Goal: Information Seeking & Learning: Find specific fact

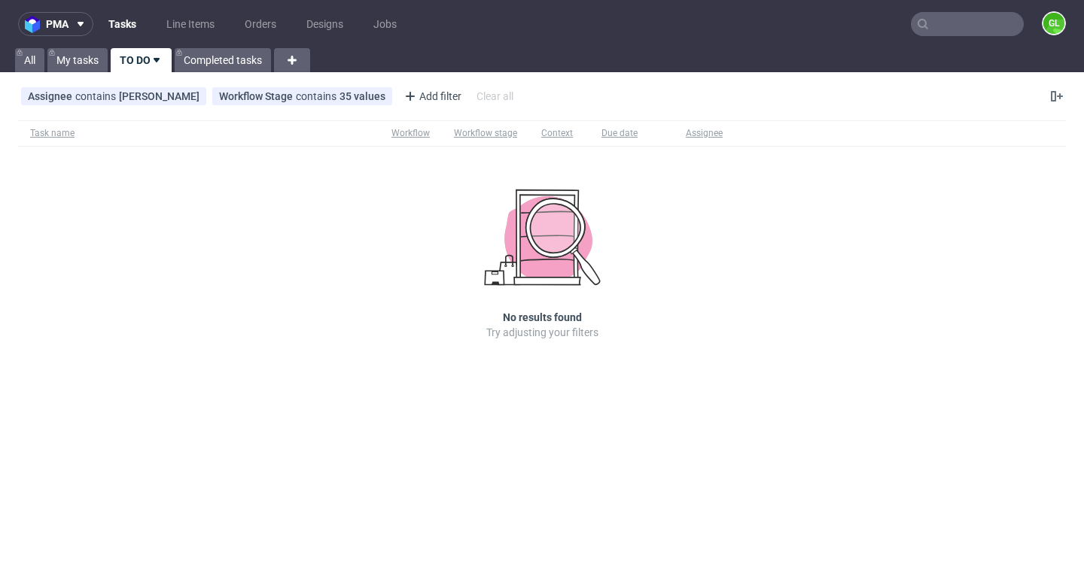
click at [947, 22] on input "text" at bounding box center [967, 24] width 113 height 24
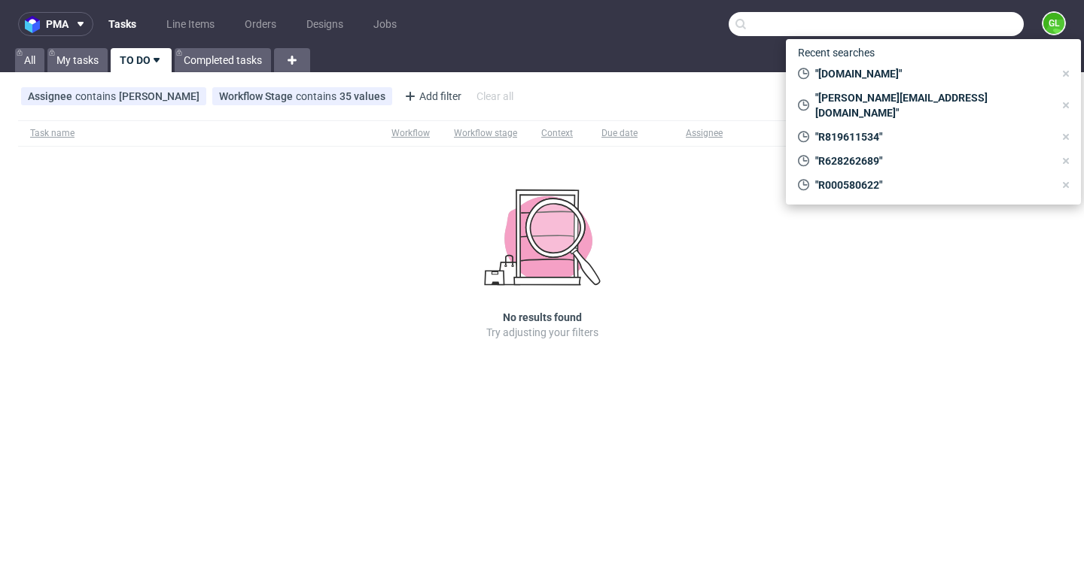
click at [879, 35] on input "text" at bounding box center [875, 24] width 295 height 24
paste input "R000580622"
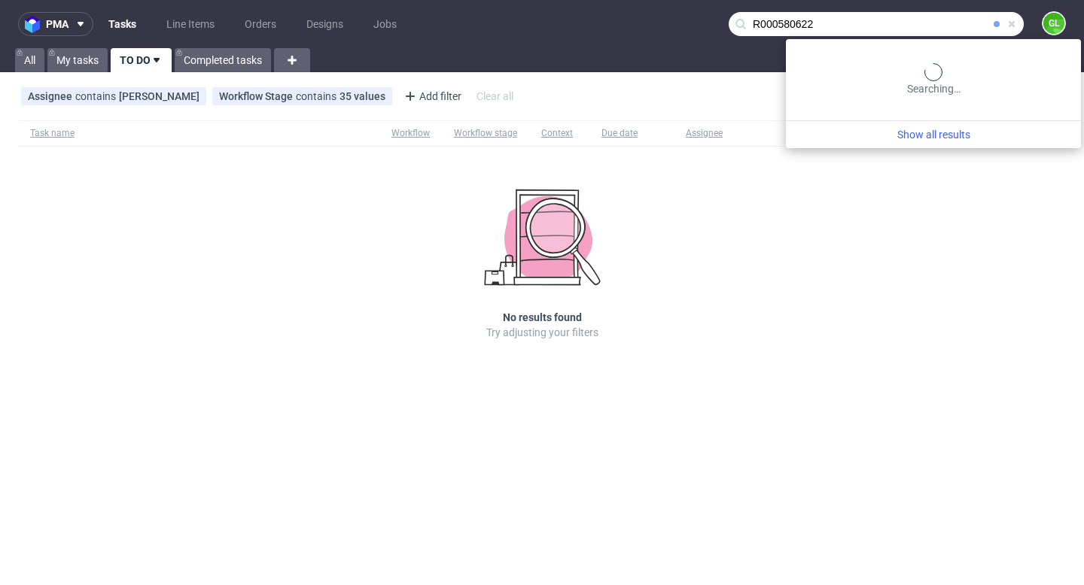
type input "R000580622"
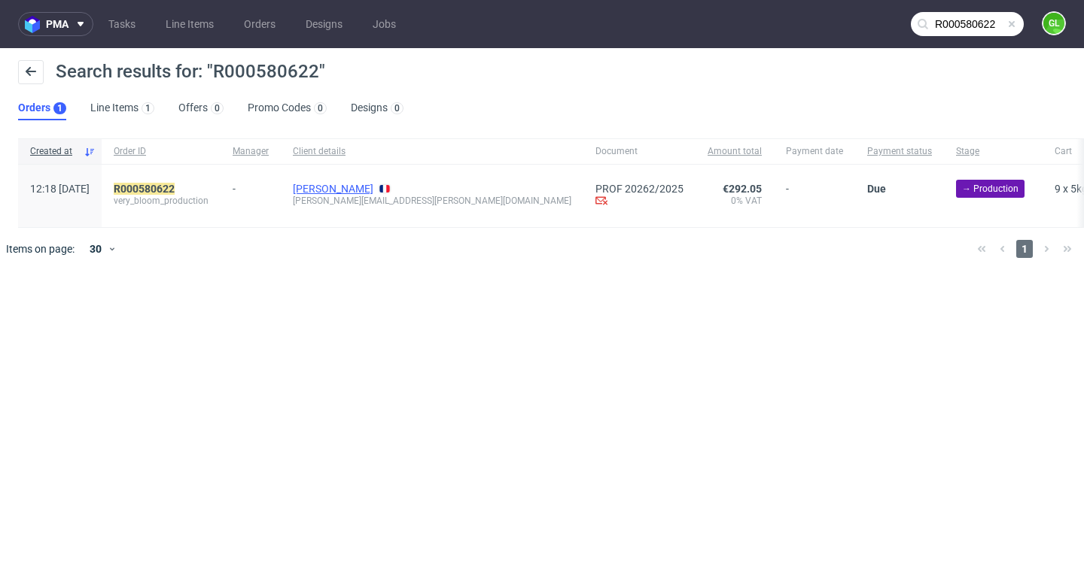
click at [373, 189] on link "[PERSON_NAME]" at bounding box center [333, 189] width 81 height 12
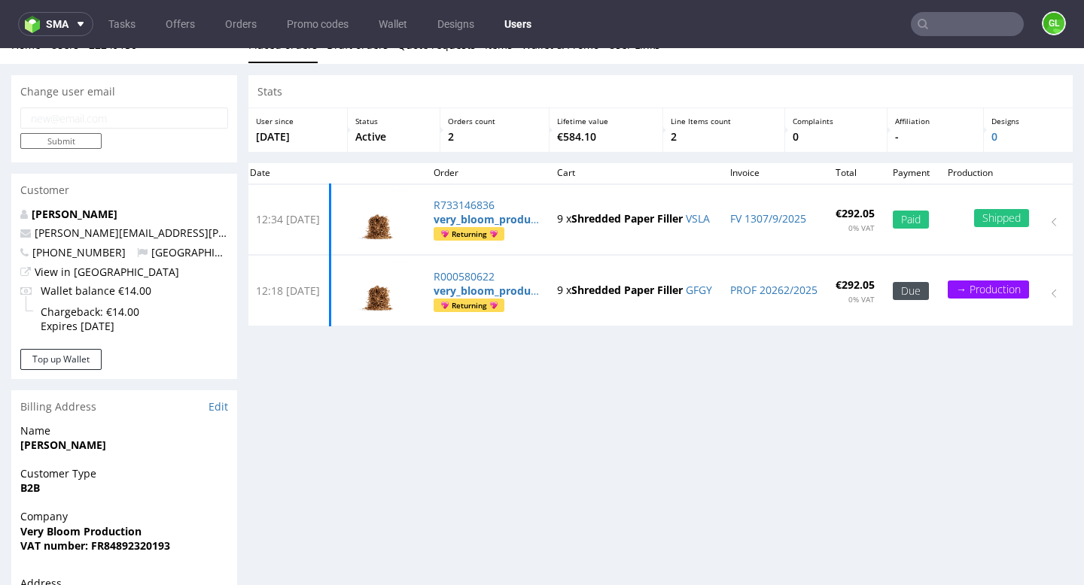
scroll to position [4, 0]
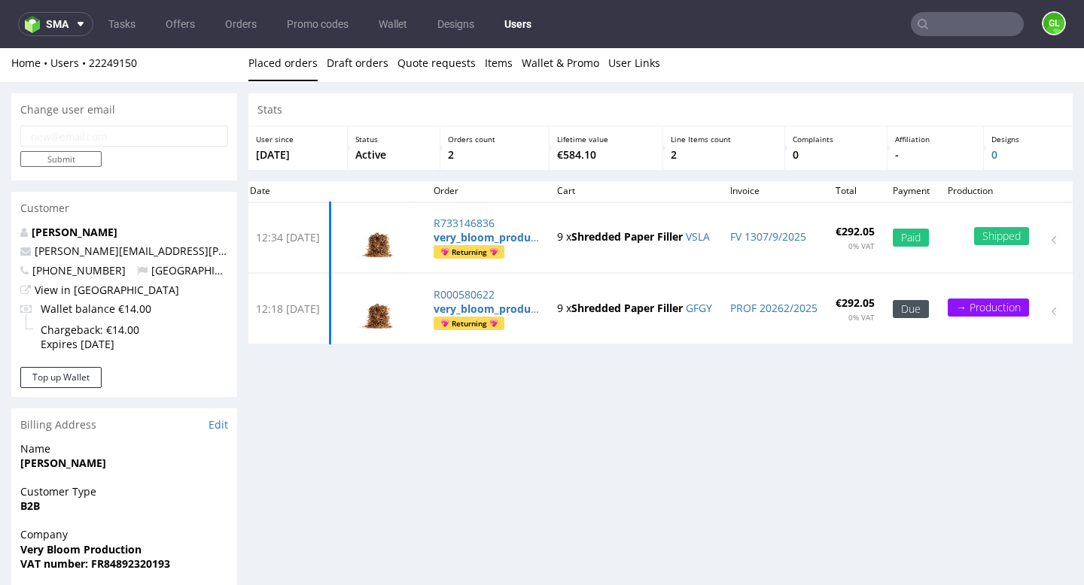
click at [947, 29] on input "text" at bounding box center [967, 24] width 113 height 24
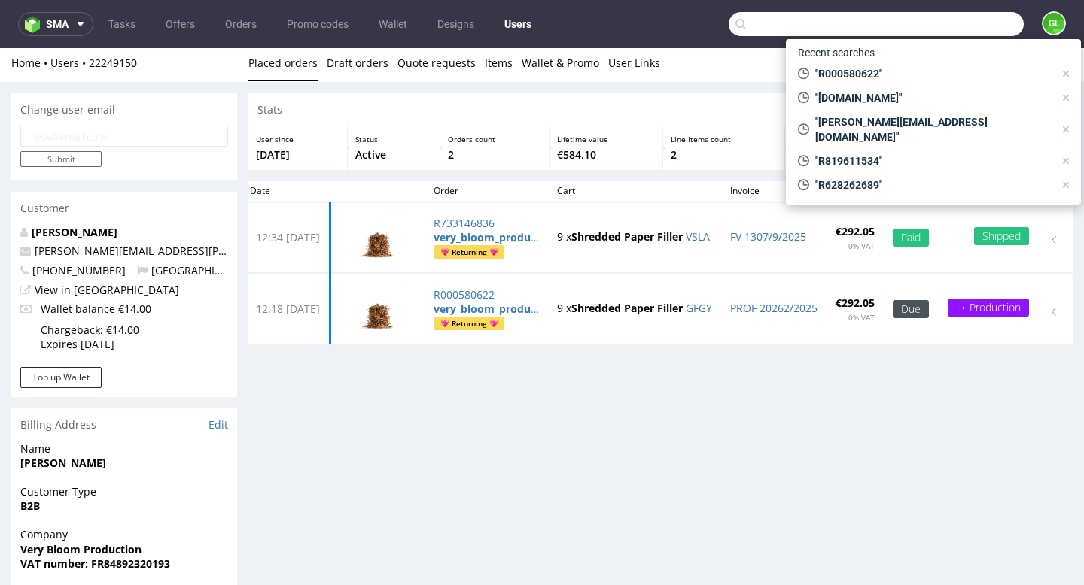
paste input "R000580622 -"
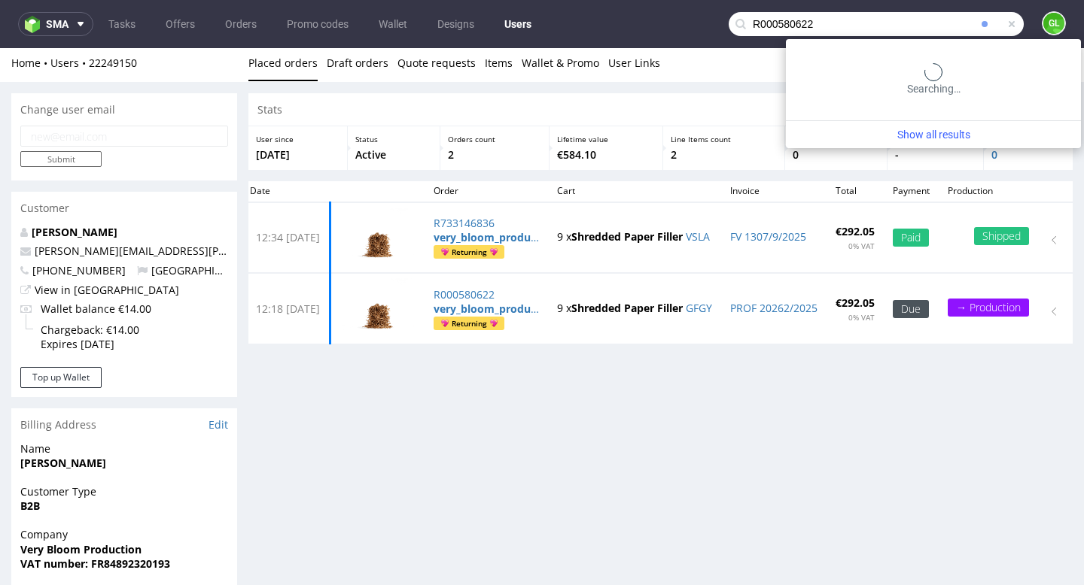
type input "R000580622"
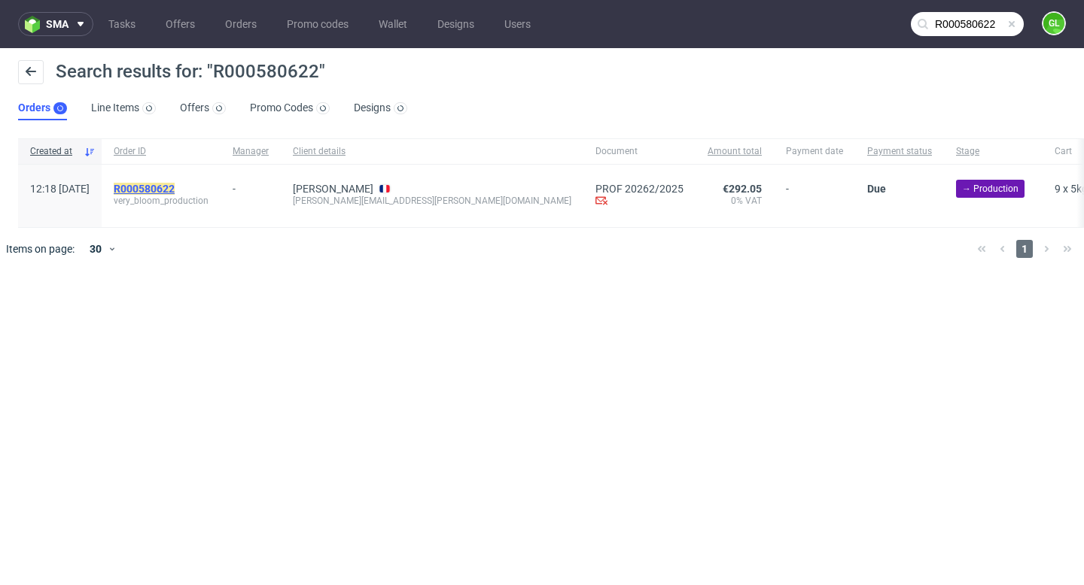
click at [175, 190] on mark "R000580622" at bounding box center [144, 189] width 61 height 12
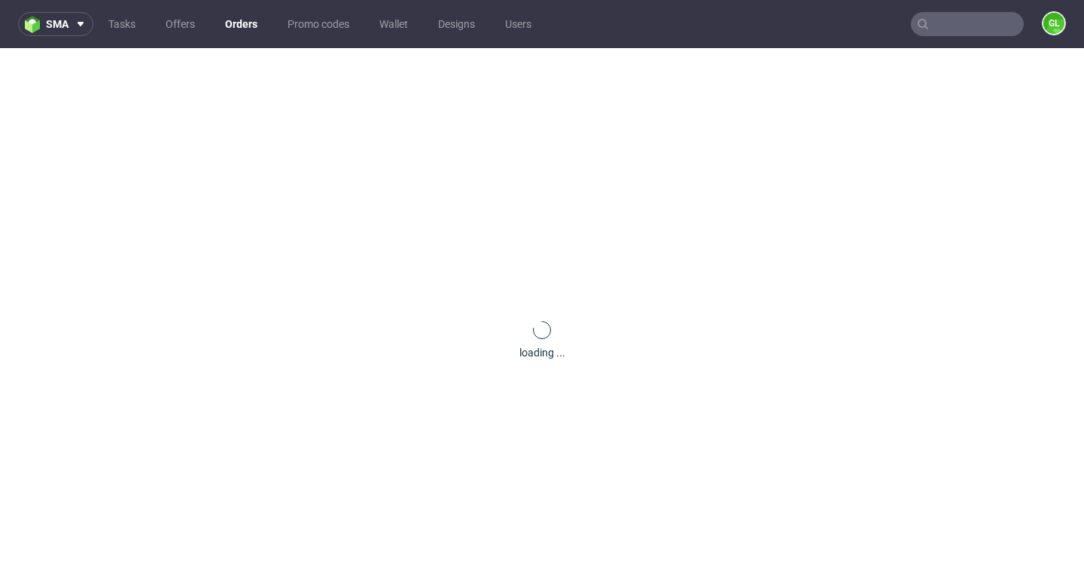
click at [452, 109] on div "loading ..." at bounding box center [542, 340] width 1084 height 585
click at [76, 31] on button "sma" at bounding box center [55, 24] width 75 height 24
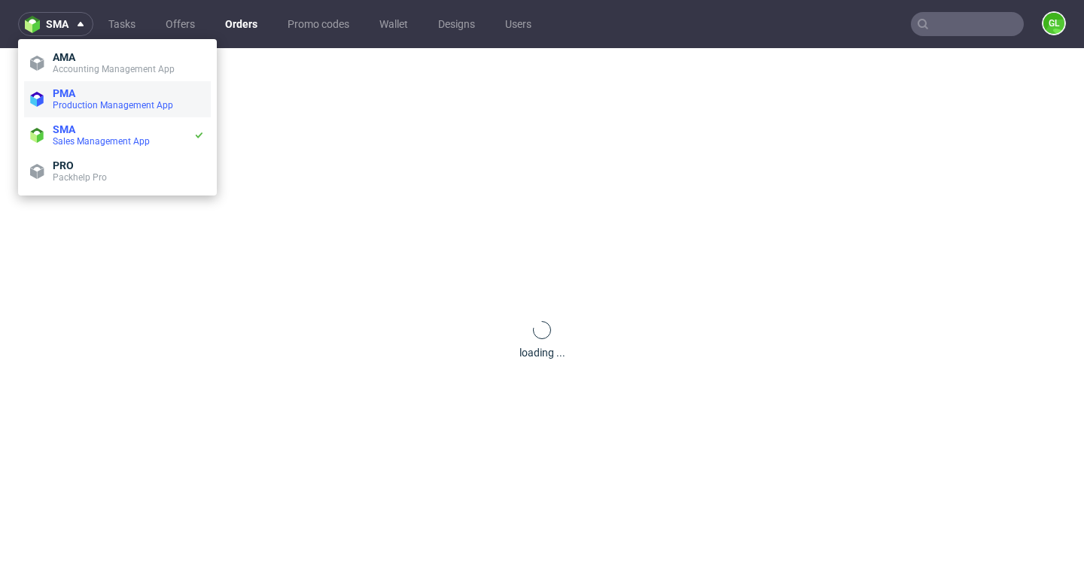
click at [75, 108] on span "Production Management App" at bounding box center [113, 105] width 120 height 11
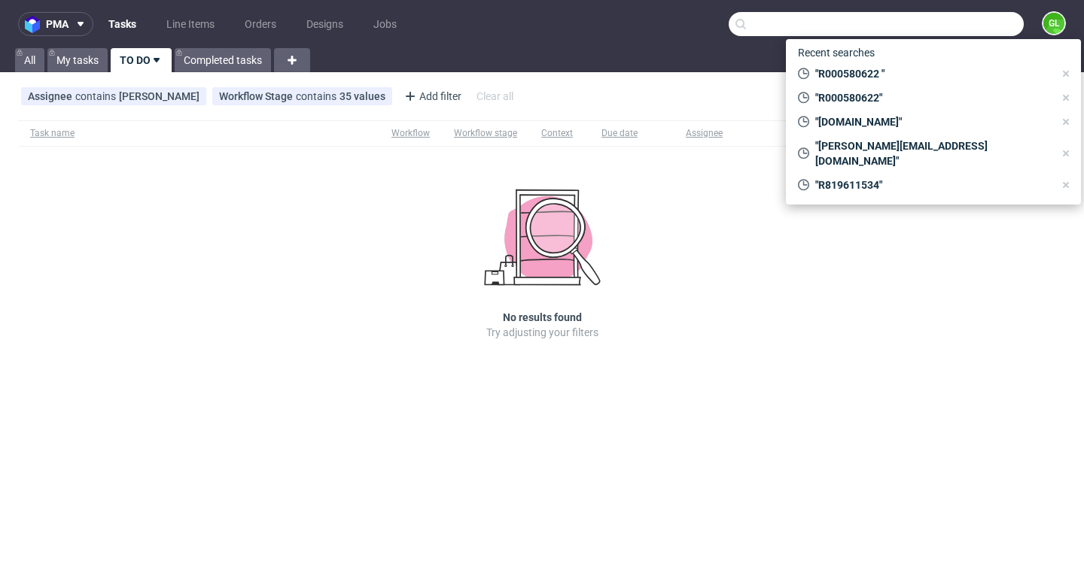
click at [950, 24] on input "text" at bounding box center [875, 24] width 295 height 24
paste input "R000580622 -"
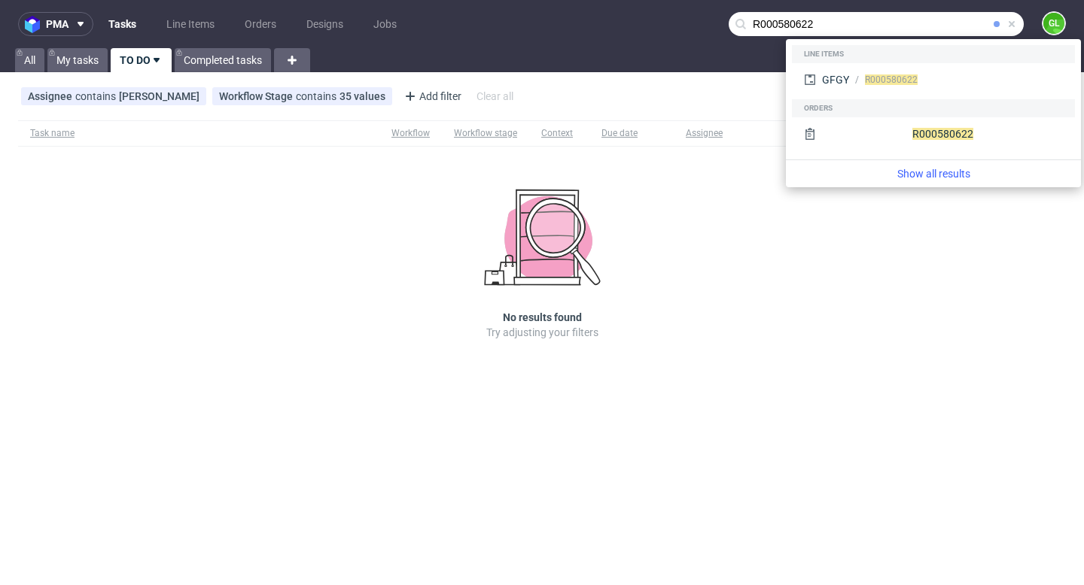
type input "R000580622"
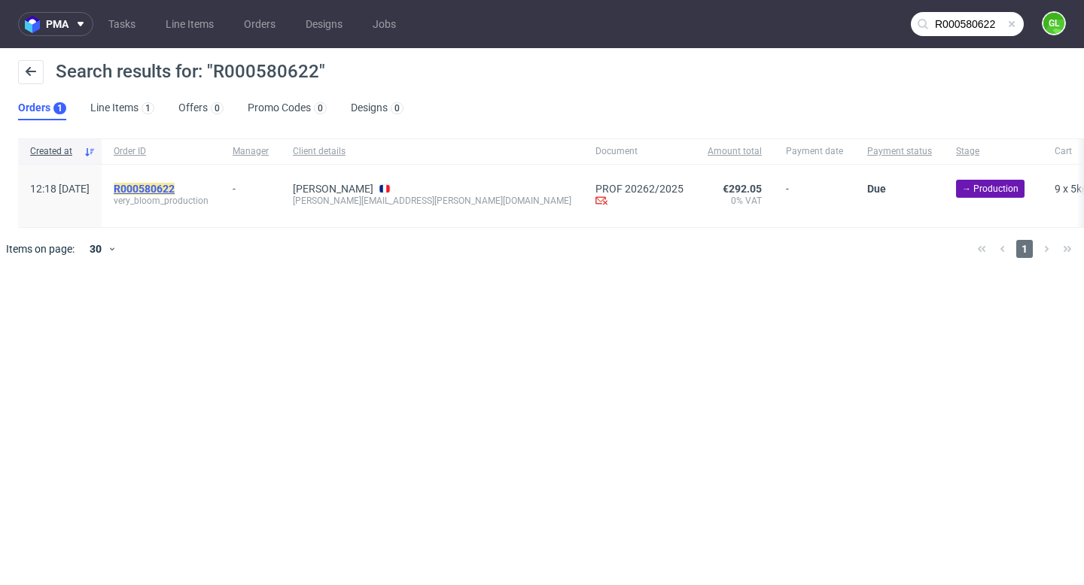
click at [175, 187] on mark "R000580622" at bounding box center [144, 189] width 61 height 12
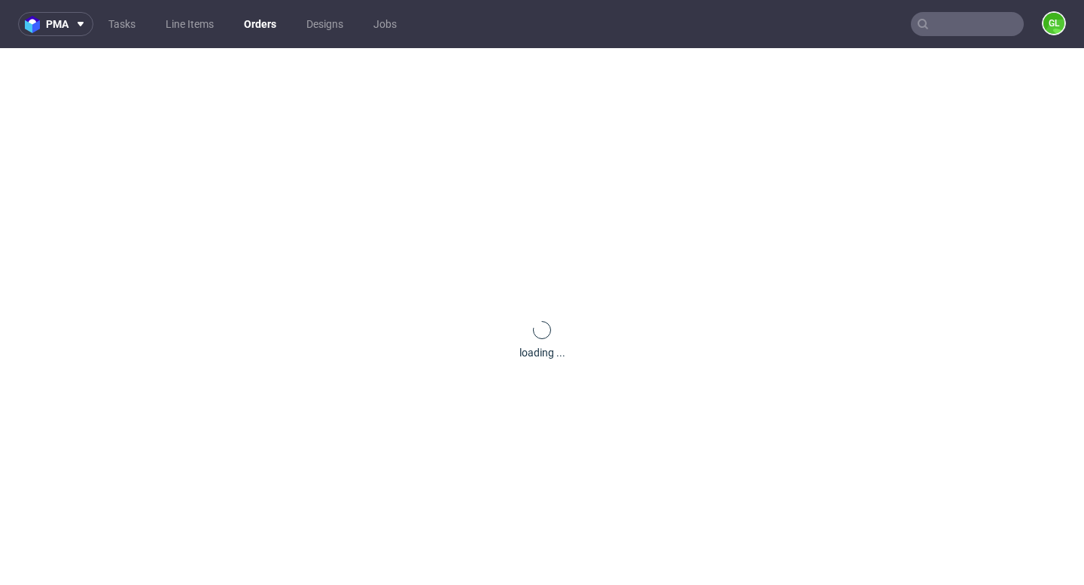
click at [889, 92] on div "loading ..." at bounding box center [542, 340] width 1084 height 585
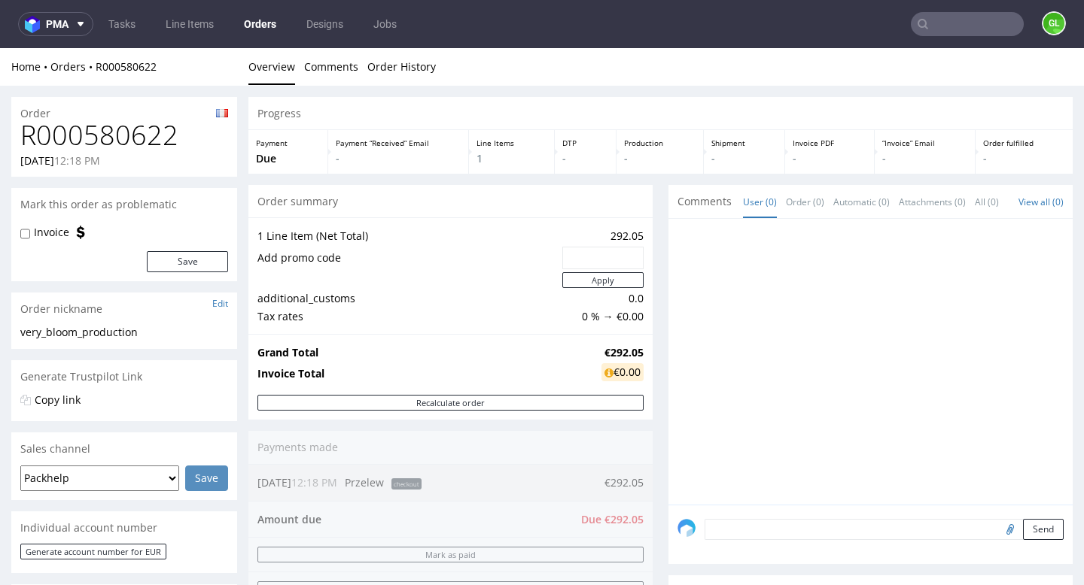
click at [962, 29] on input "text" at bounding box center [967, 24] width 113 height 24
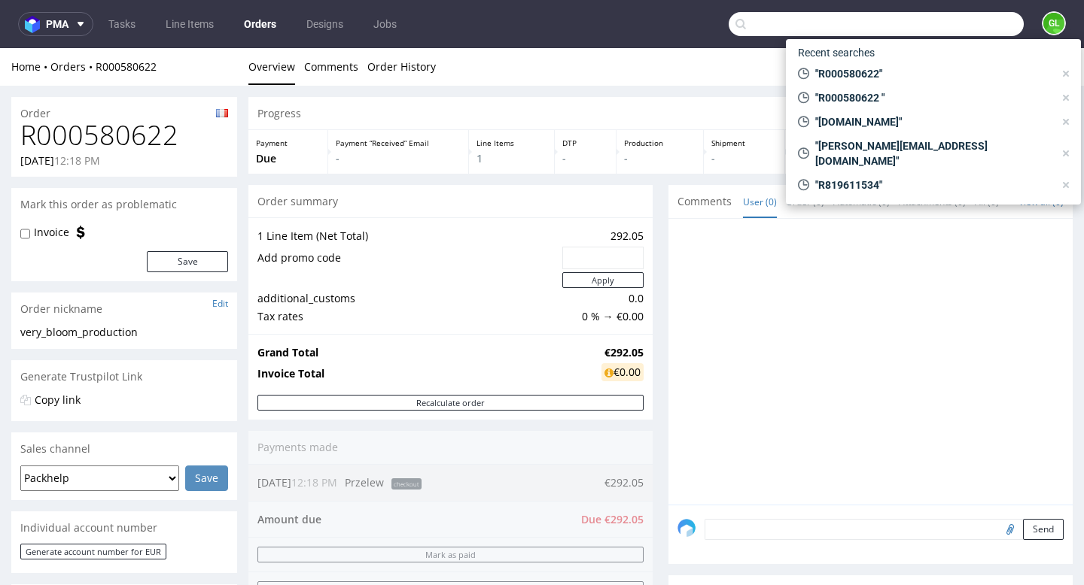
paste input "R947843612"
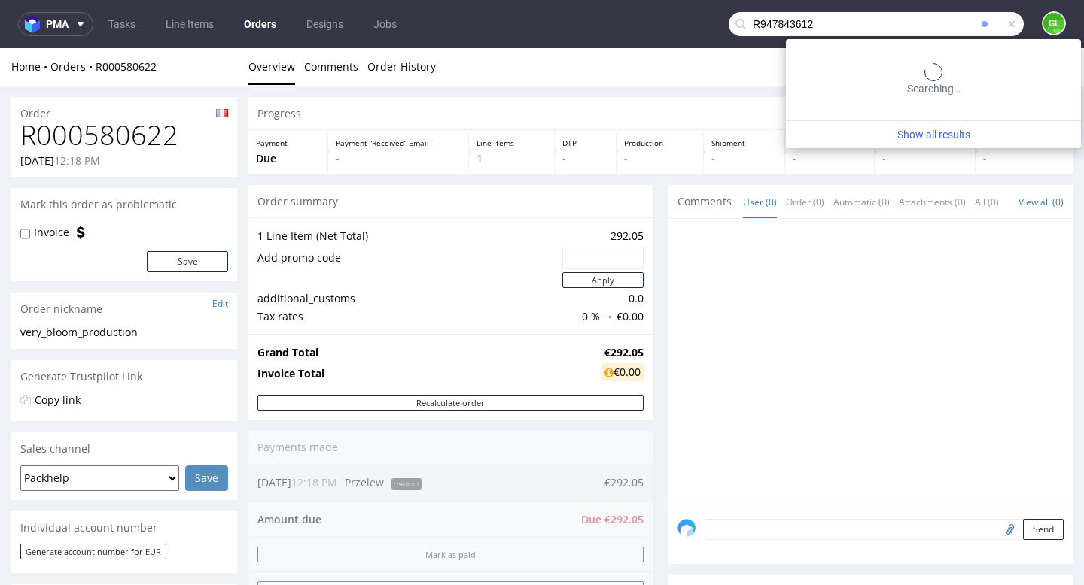
type input "R947843612"
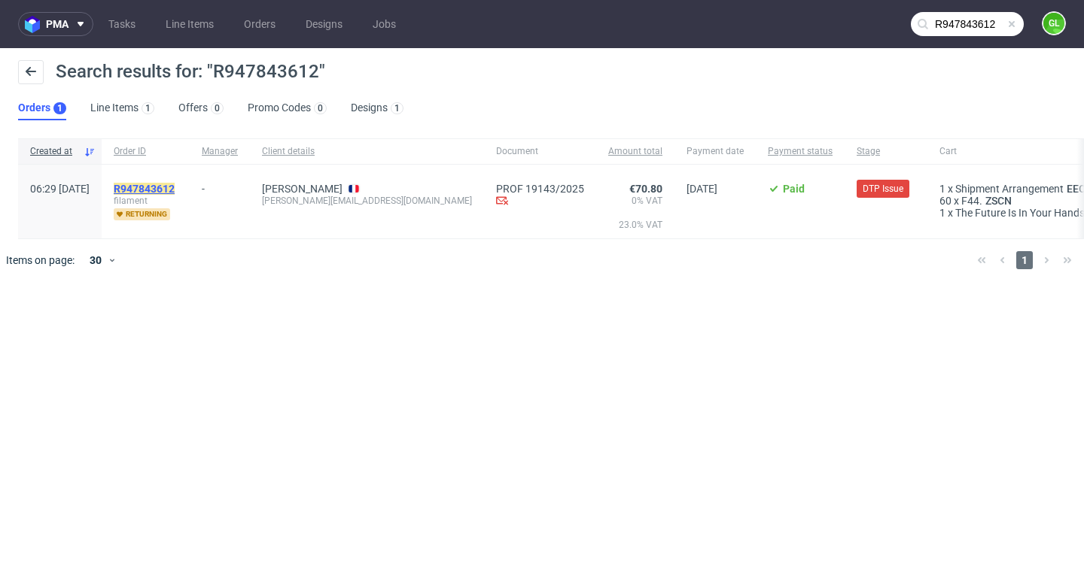
click at [175, 187] on mark "R947843612" at bounding box center [144, 189] width 61 height 12
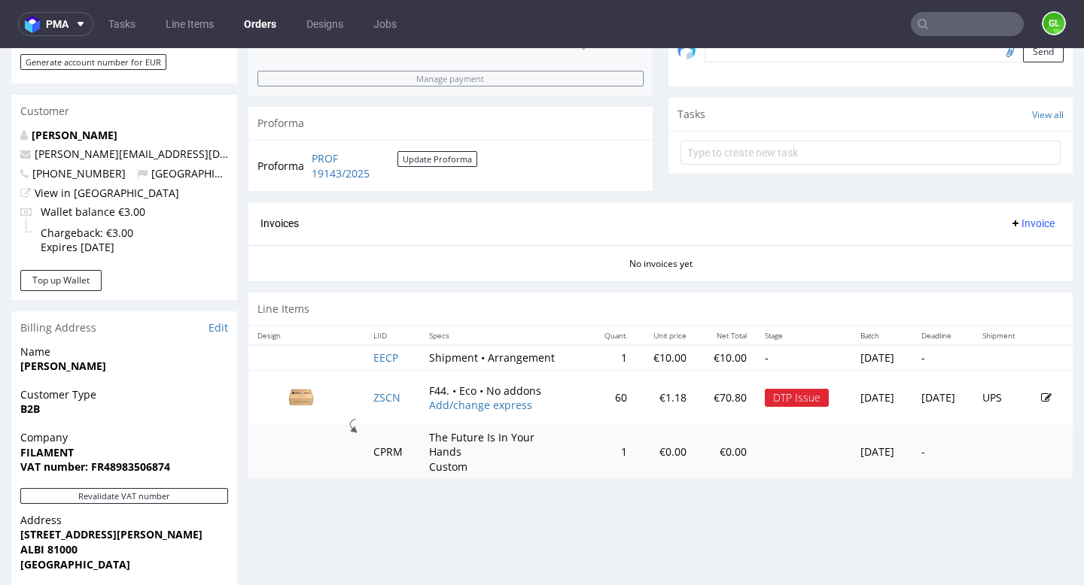
scroll to position [495, 0]
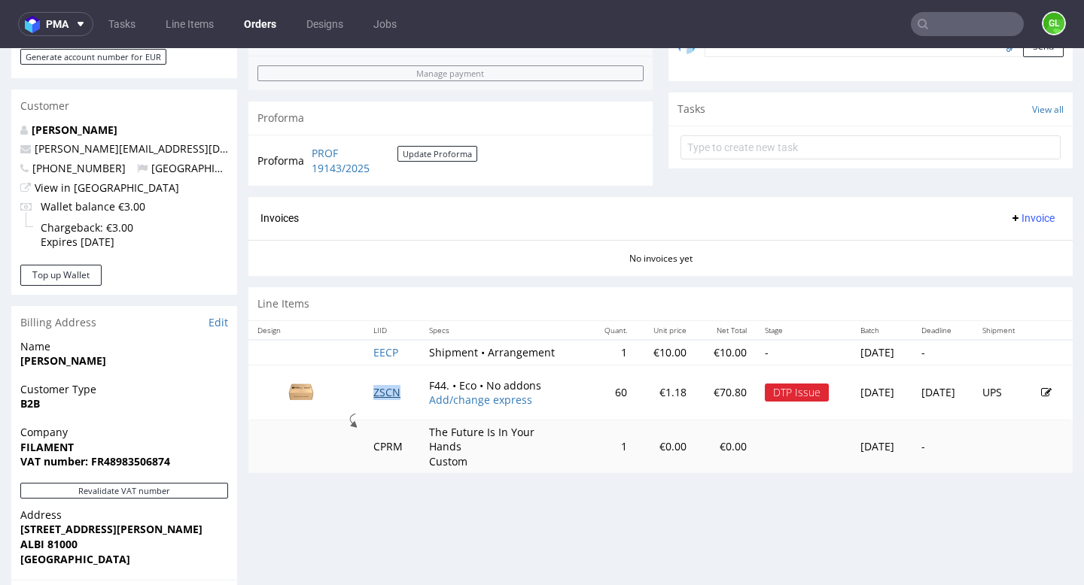
click at [373, 392] on link "ZSCN" at bounding box center [386, 392] width 27 height 14
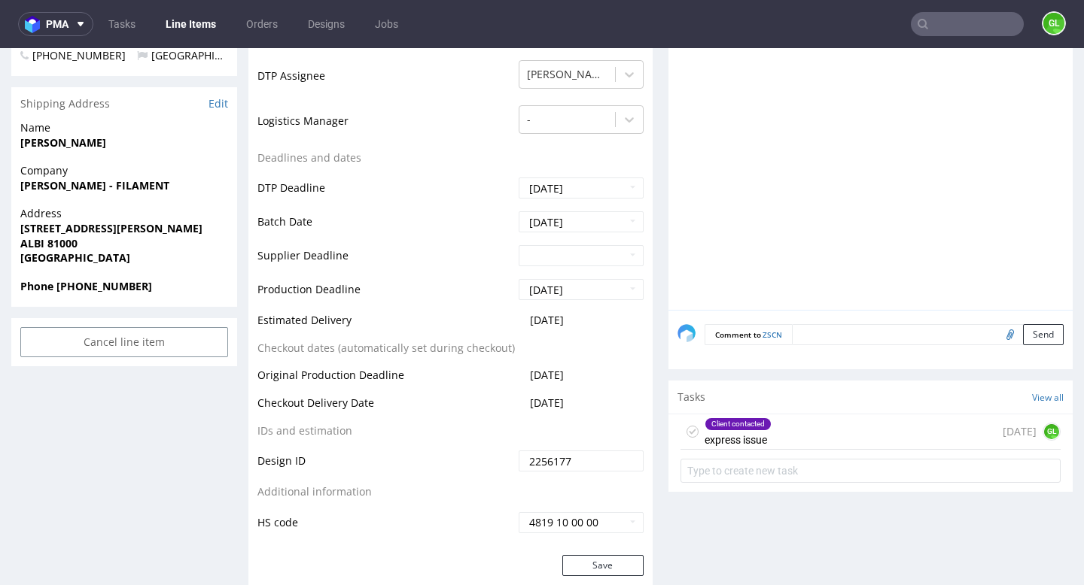
scroll to position [568, 0]
click at [937, 29] on input "text" at bounding box center [967, 24] width 113 height 24
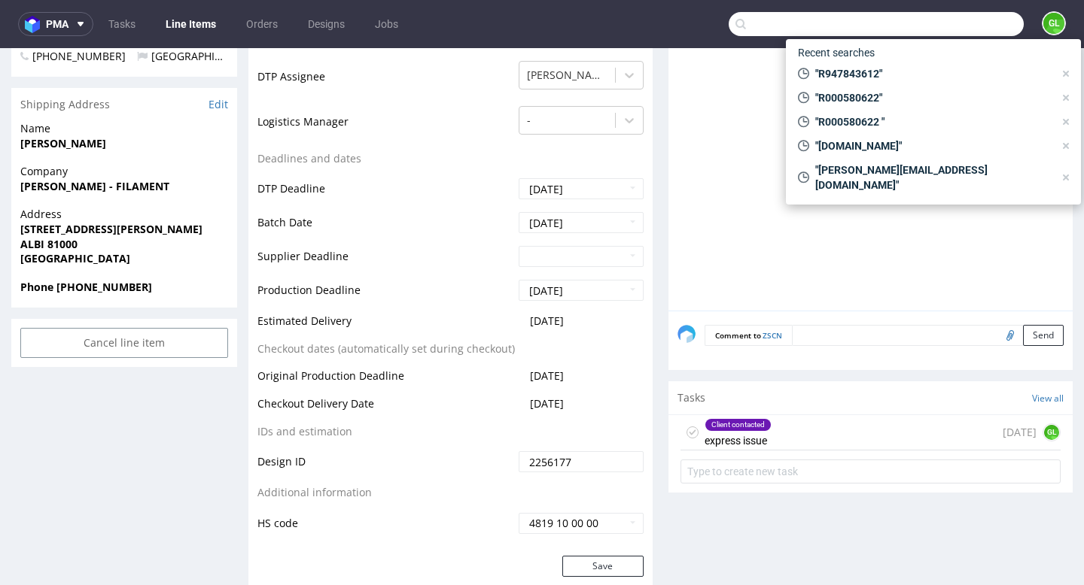
paste input "R854355728"
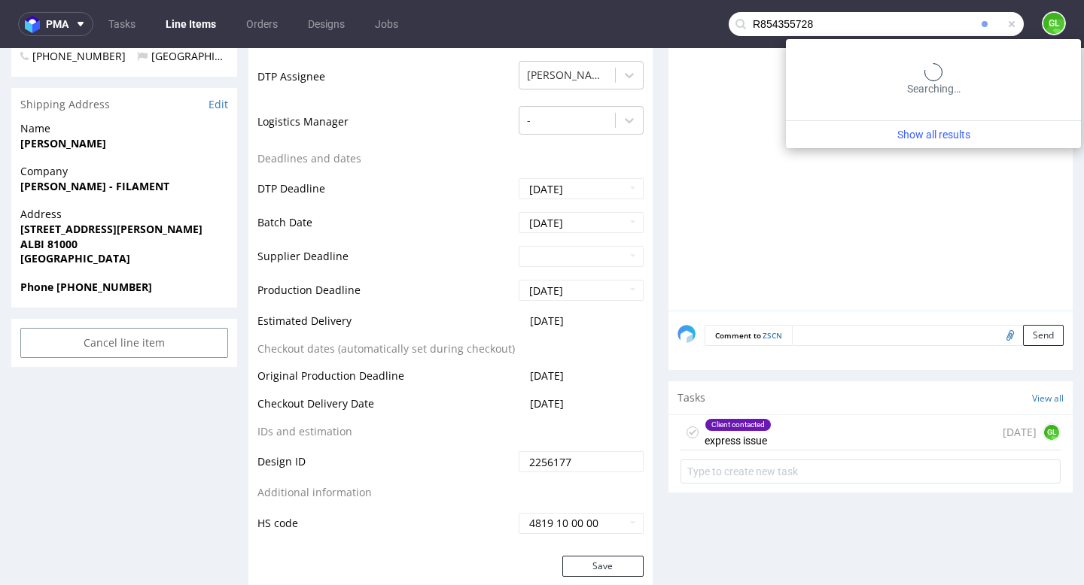
type input "R854355728"
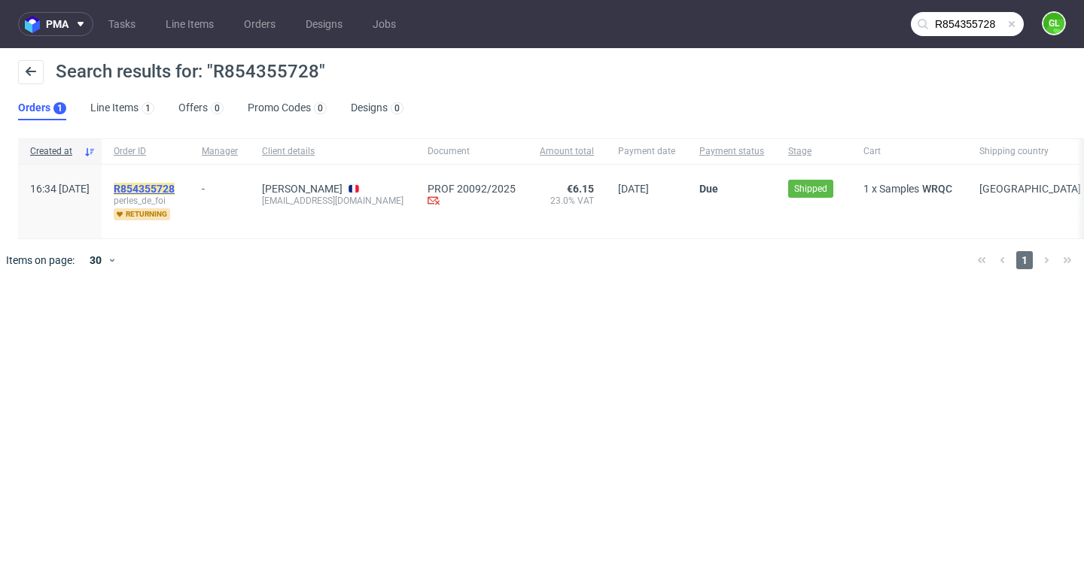
click at [175, 193] on mark "R854355728" at bounding box center [144, 189] width 61 height 12
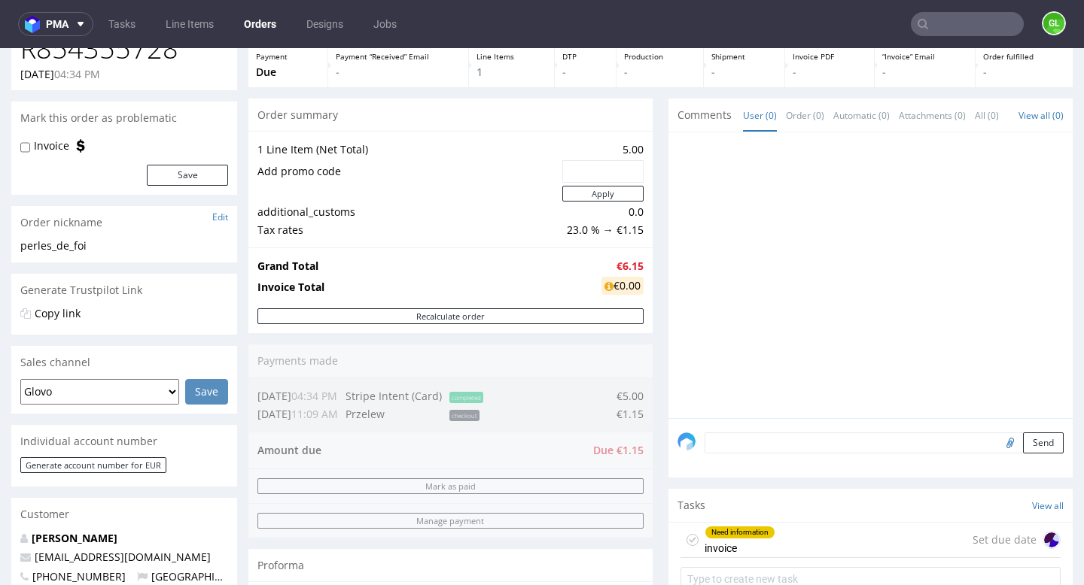
scroll to position [126, 0]
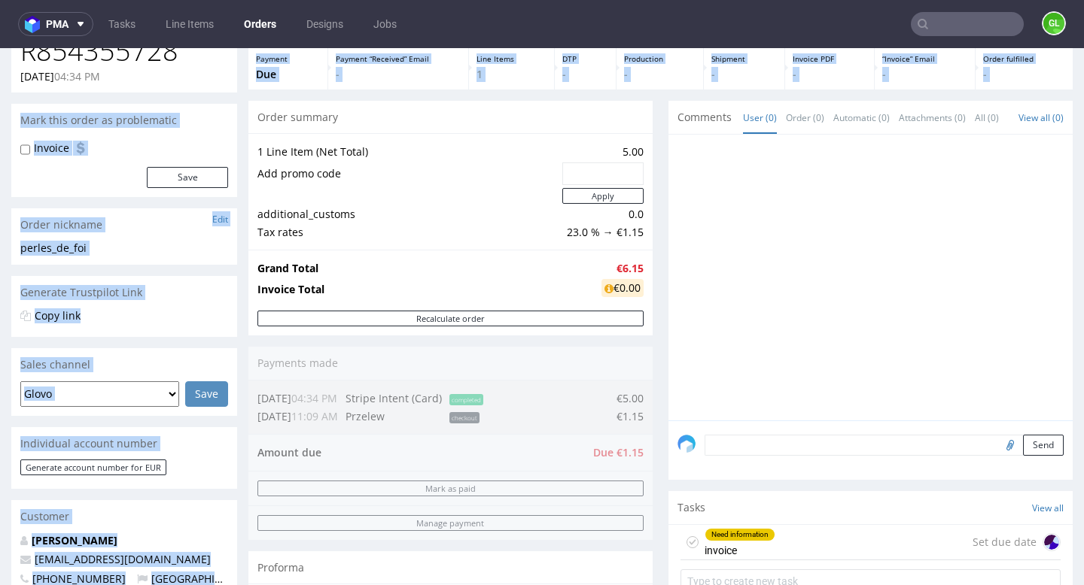
drag, startPoint x: 279, startPoint y: 109, endPoint x: 211, endPoint y: 90, distance: 71.2
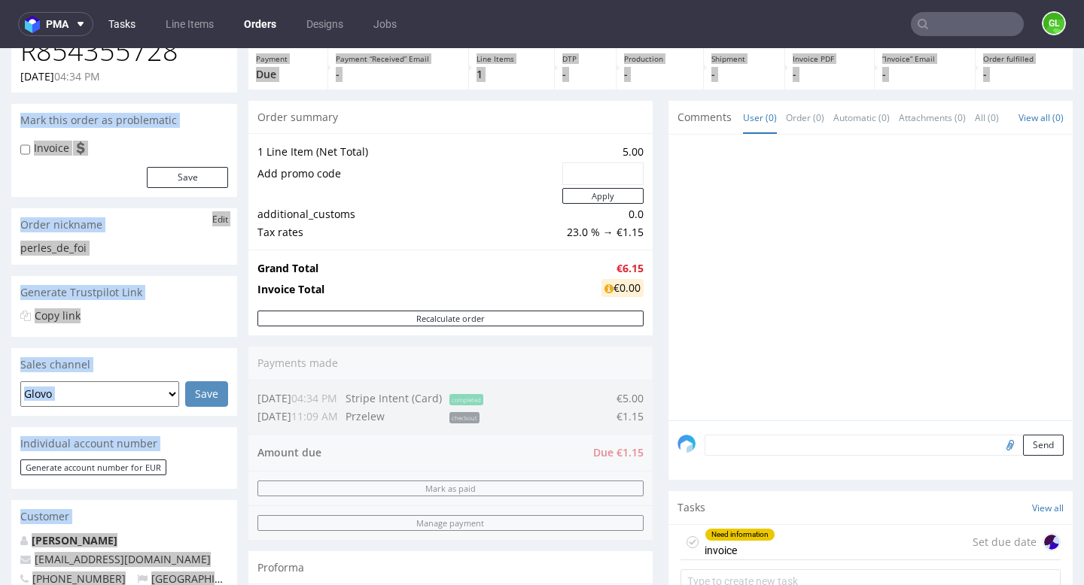
click at [117, 20] on link "Tasks" at bounding box center [121, 24] width 45 height 24
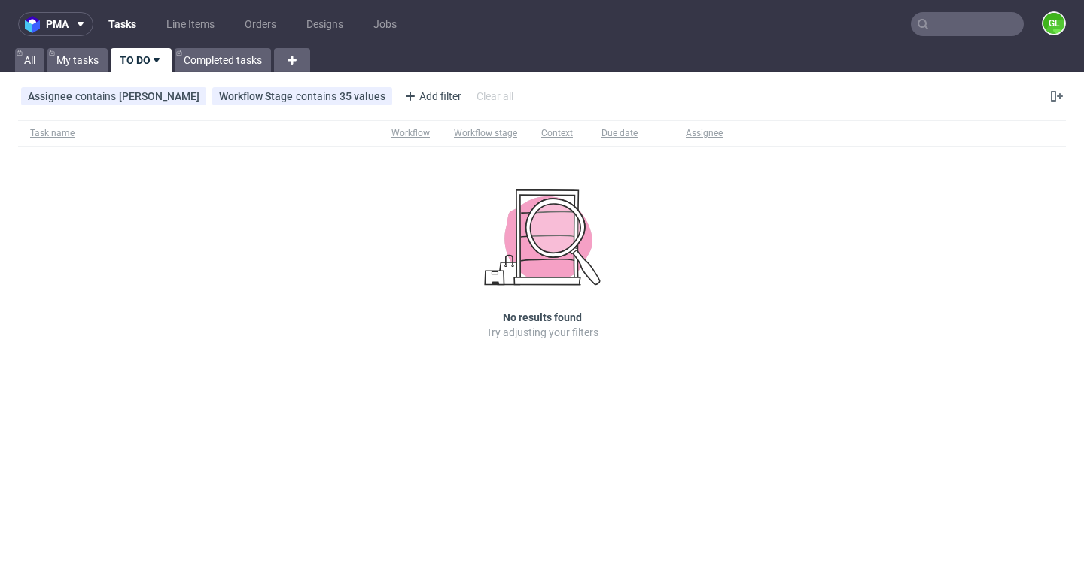
click at [949, 38] on nav "pma Tasks Line Items Orders Designs Jobs GL" at bounding box center [542, 24] width 1084 height 48
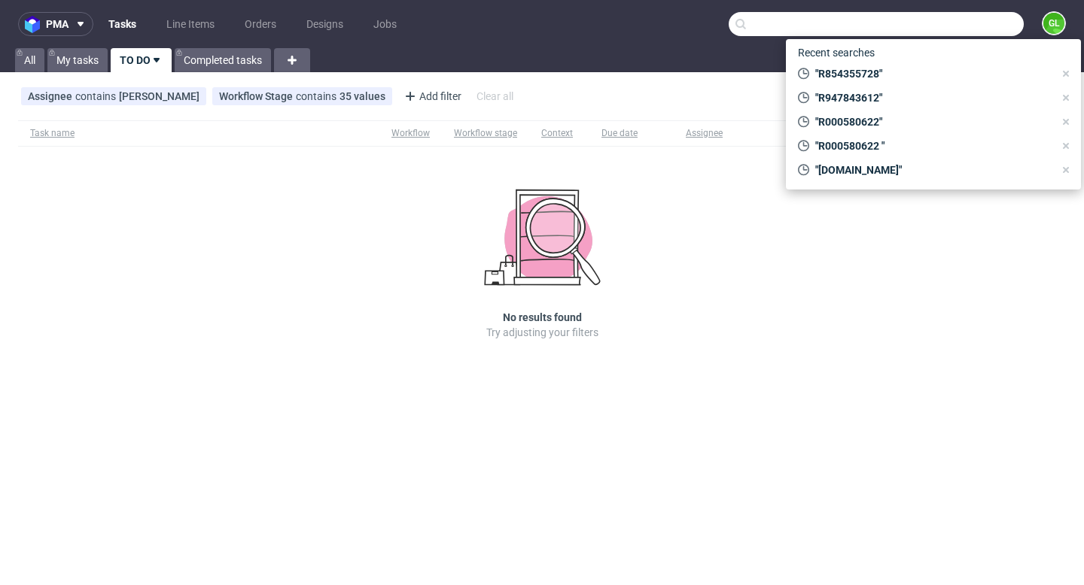
click at [949, 25] on input "text" at bounding box center [875, 24] width 295 height 24
paste input "R865421190"
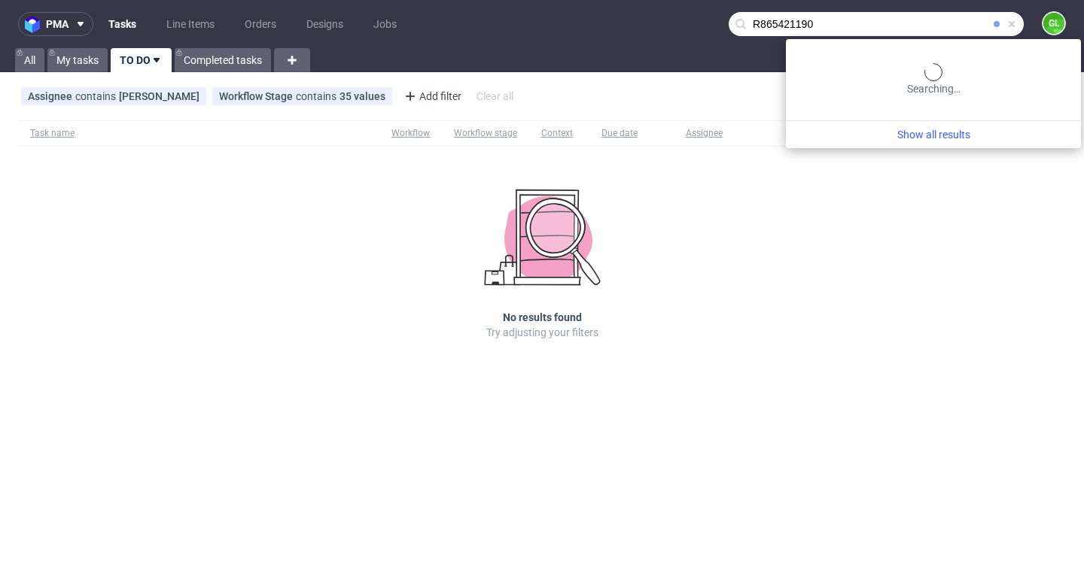
type input "R865421190"
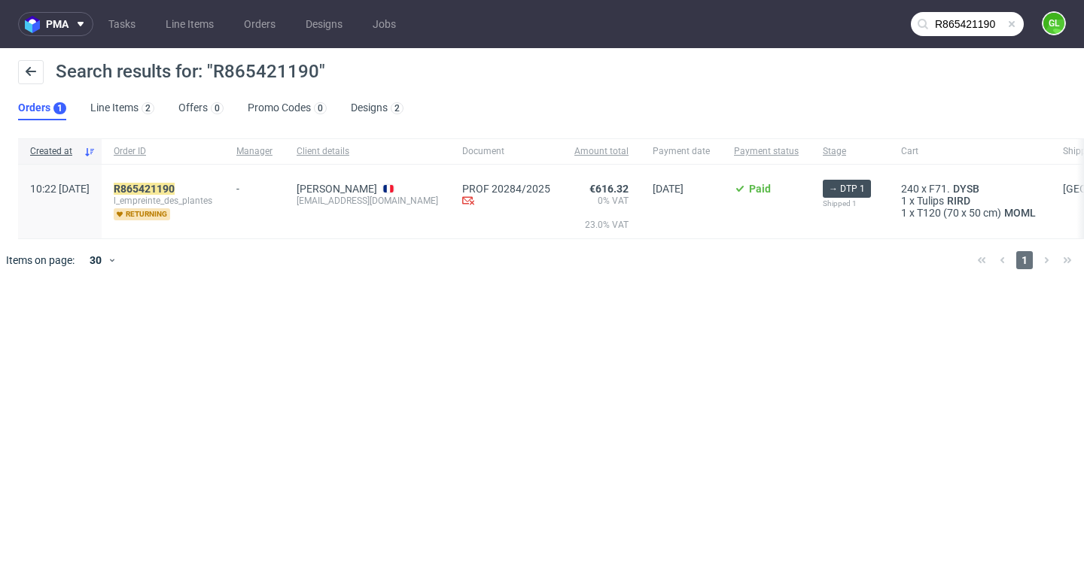
click at [950, 20] on input "R865421190" at bounding box center [967, 24] width 113 height 24
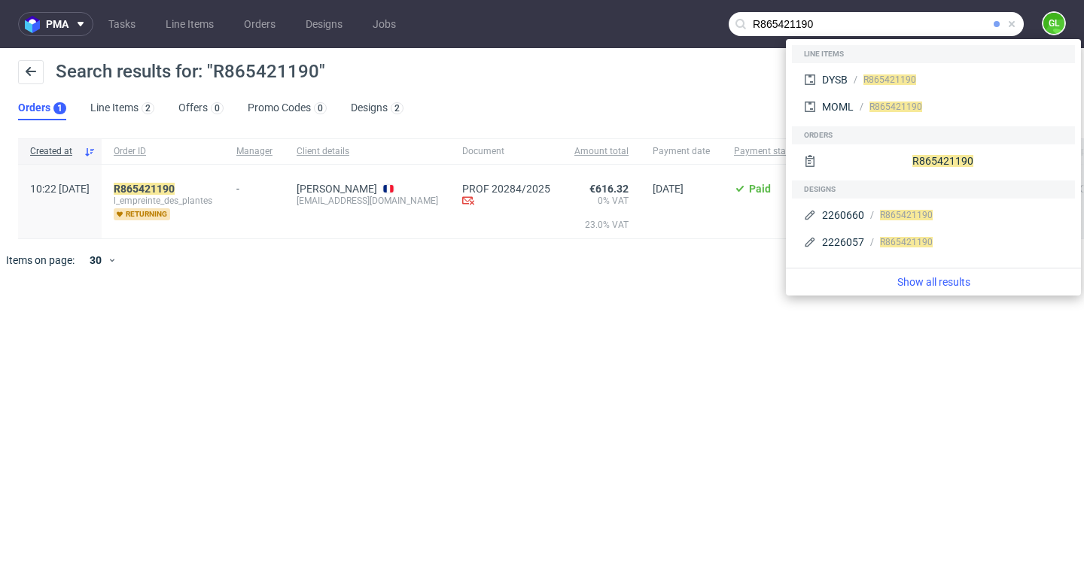
click at [1014, 25] on span at bounding box center [1011, 24] width 12 height 12
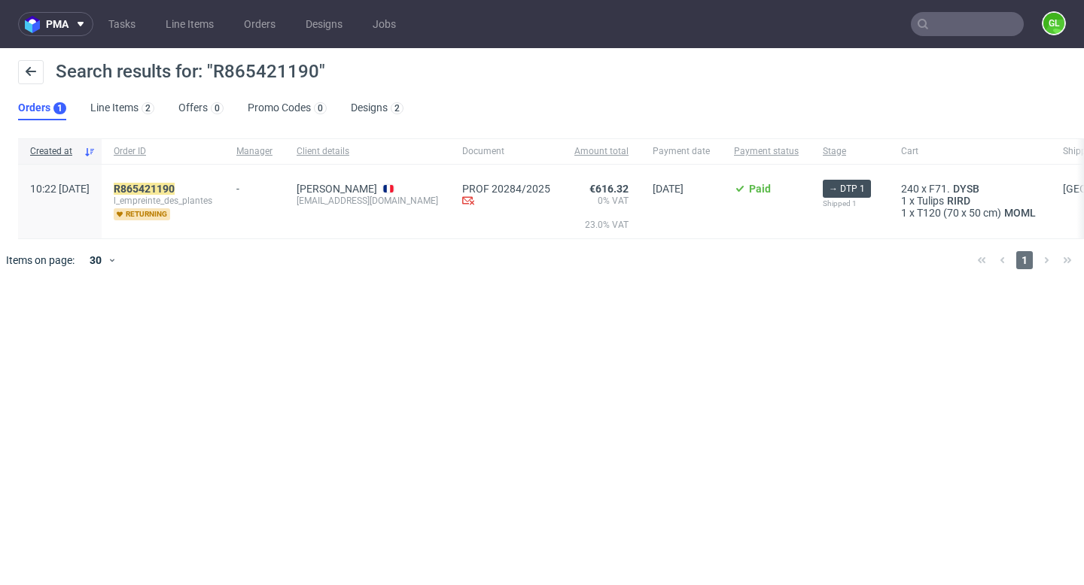
click at [953, 30] on input "text" at bounding box center [967, 24] width 113 height 24
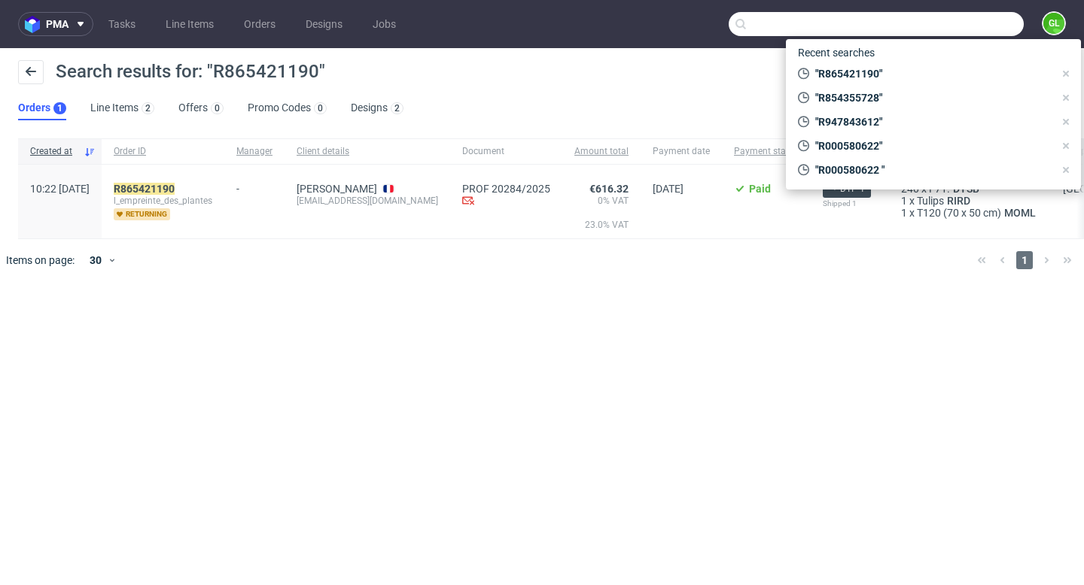
paste input "R636540792"
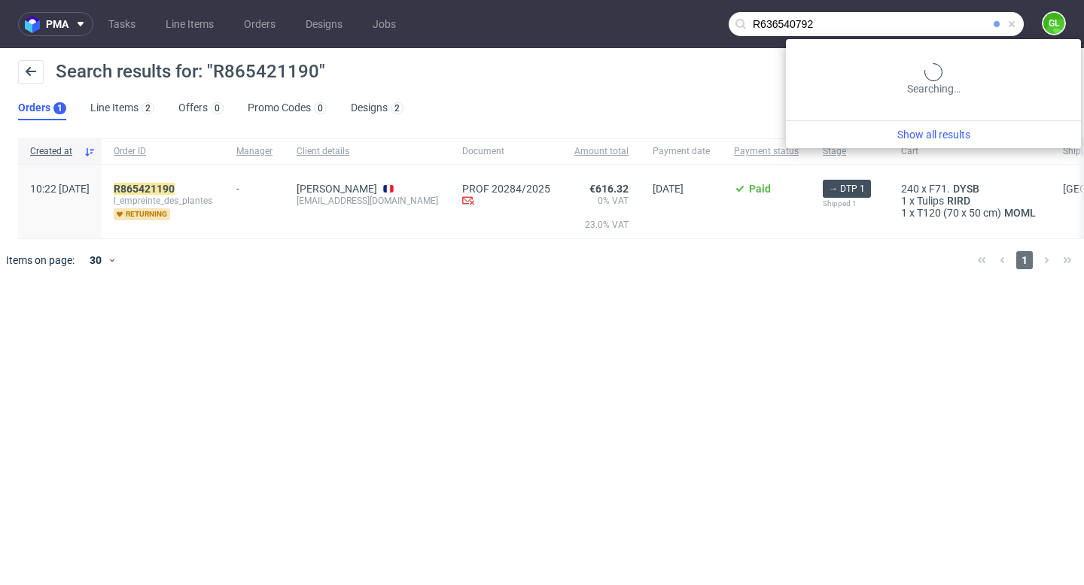
type input "R636540792"
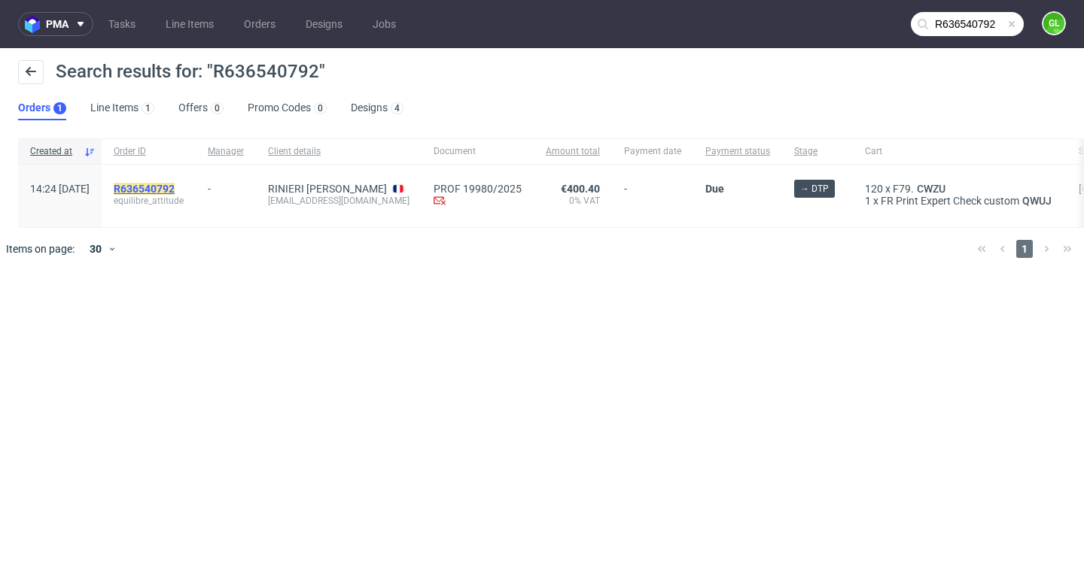
click at [175, 187] on mark "R636540792" at bounding box center [144, 189] width 61 height 12
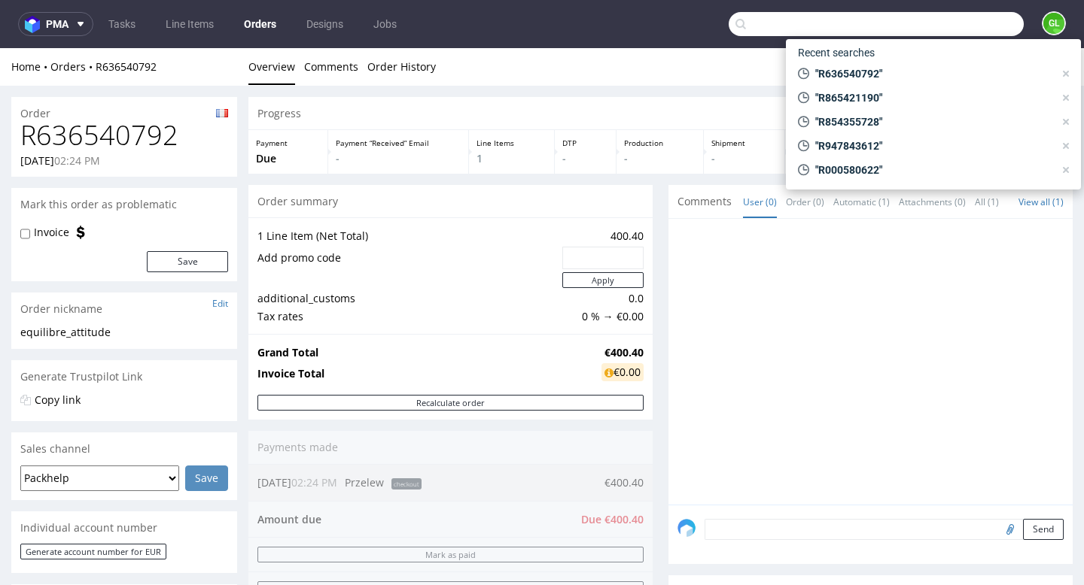
click at [967, 29] on input "text" at bounding box center [875, 24] width 295 height 24
paste input "R372602700"
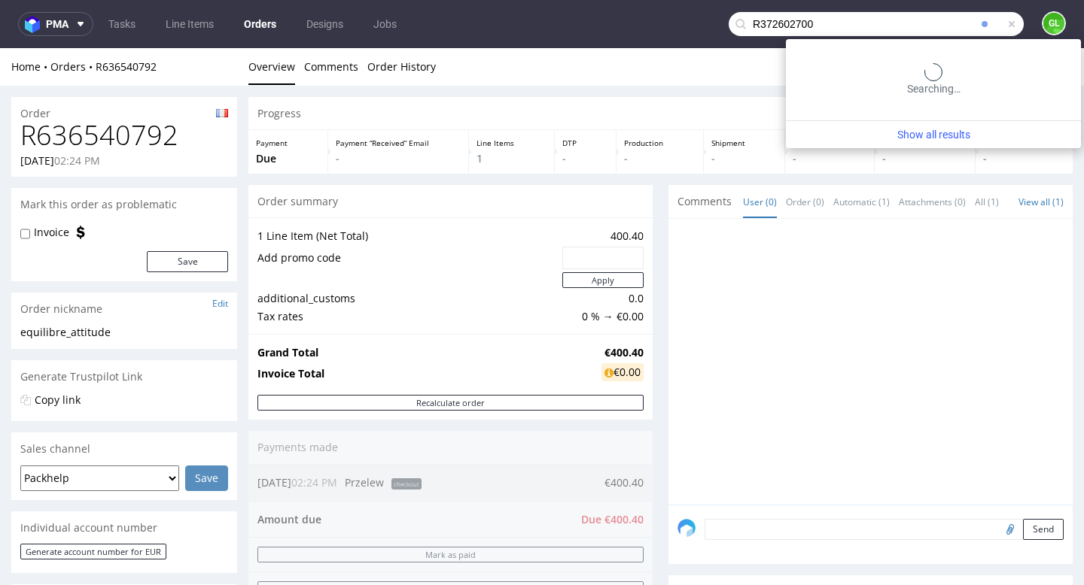
type input "R372602700"
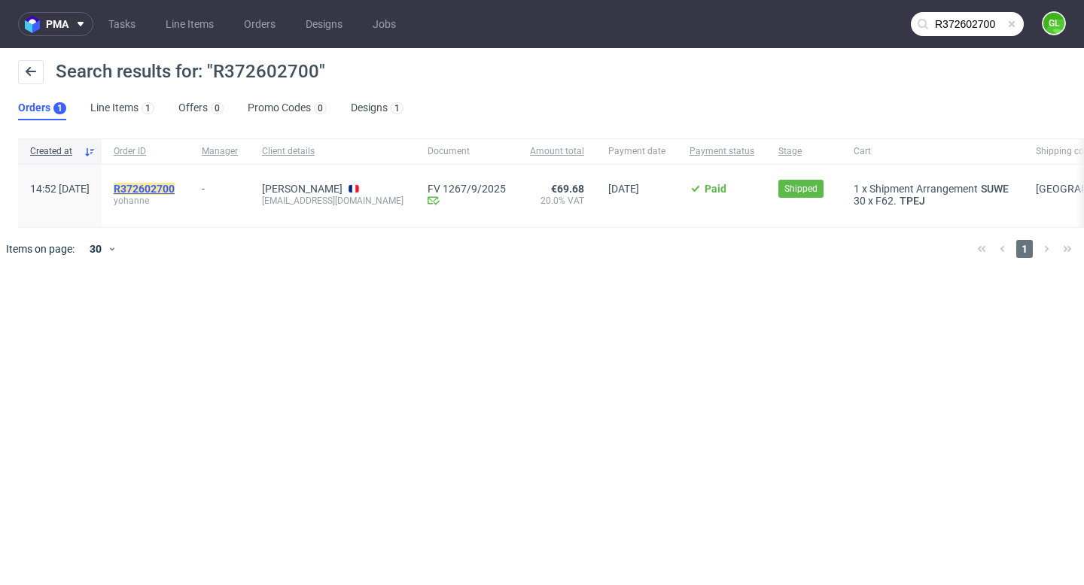
click at [175, 190] on mark "R372602700" at bounding box center [144, 189] width 61 height 12
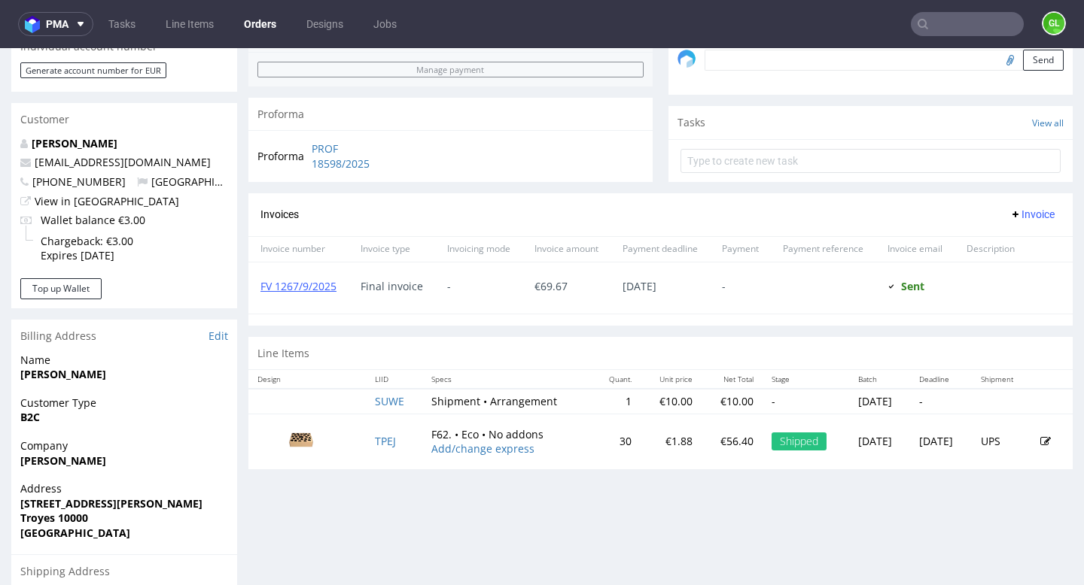
scroll to position [556, 0]
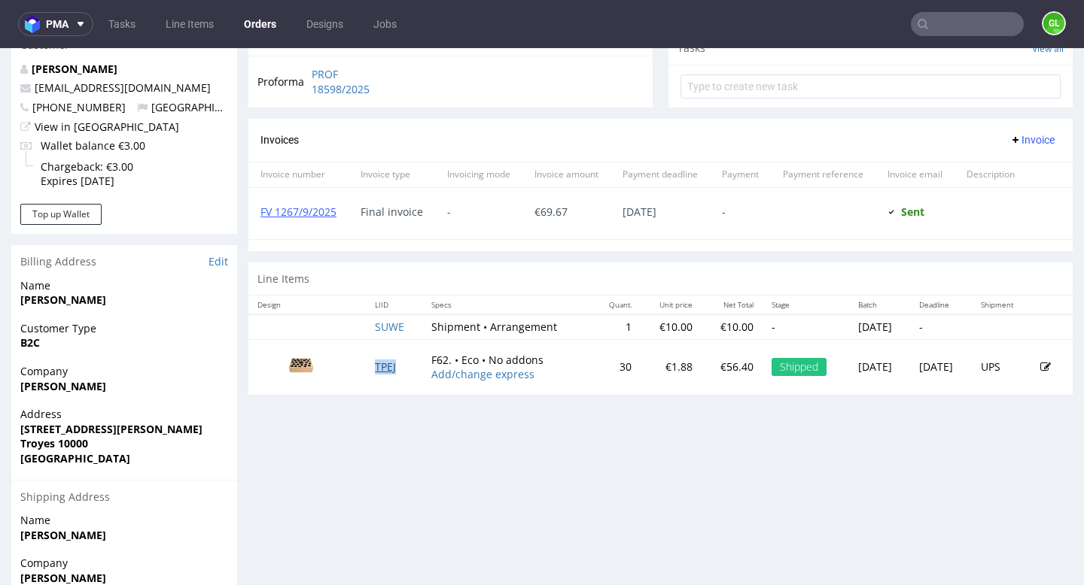
click at [376, 374] on link "TPEJ" at bounding box center [385, 367] width 21 height 14
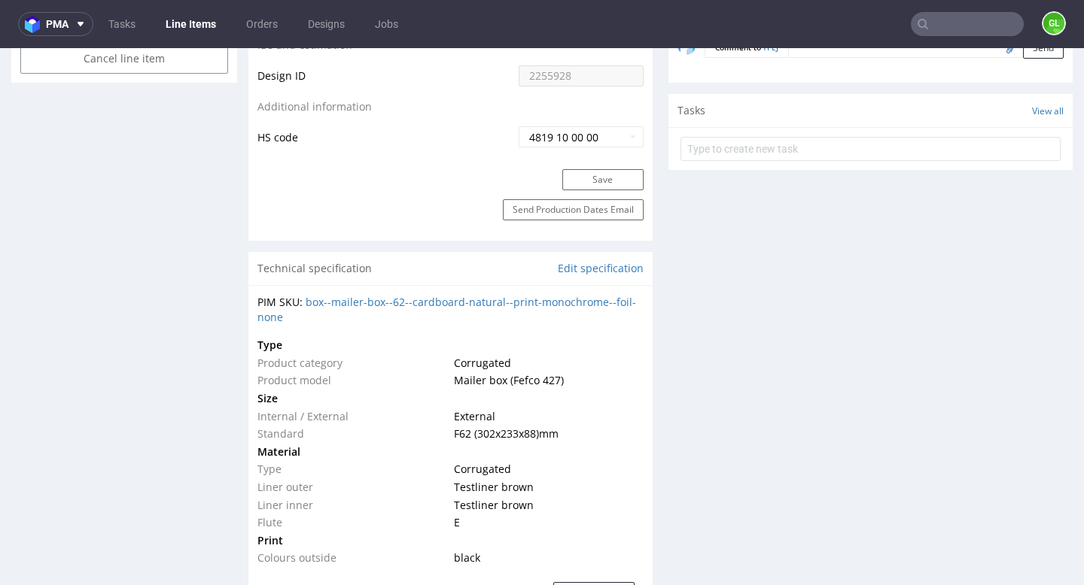
scroll to position [1322, 0]
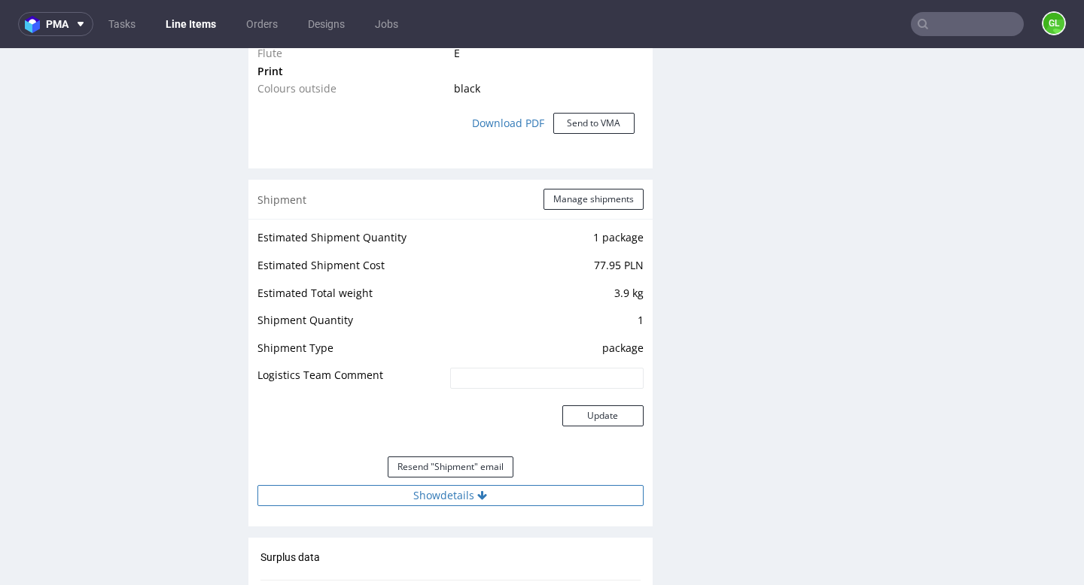
click at [453, 491] on button "Show details" at bounding box center [450, 495] width 386 height 21
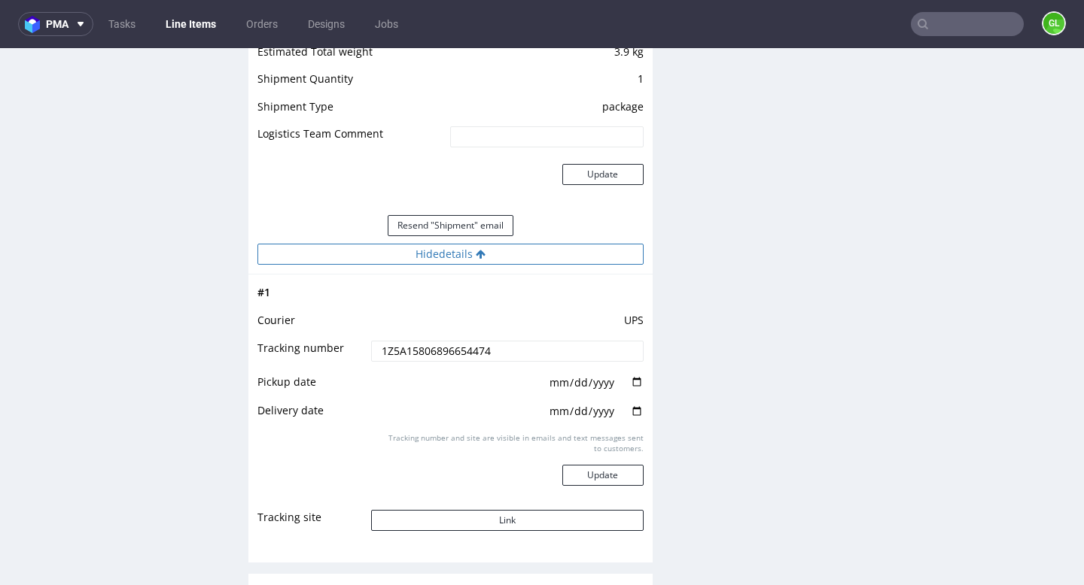
scroll to position [1571, 0]
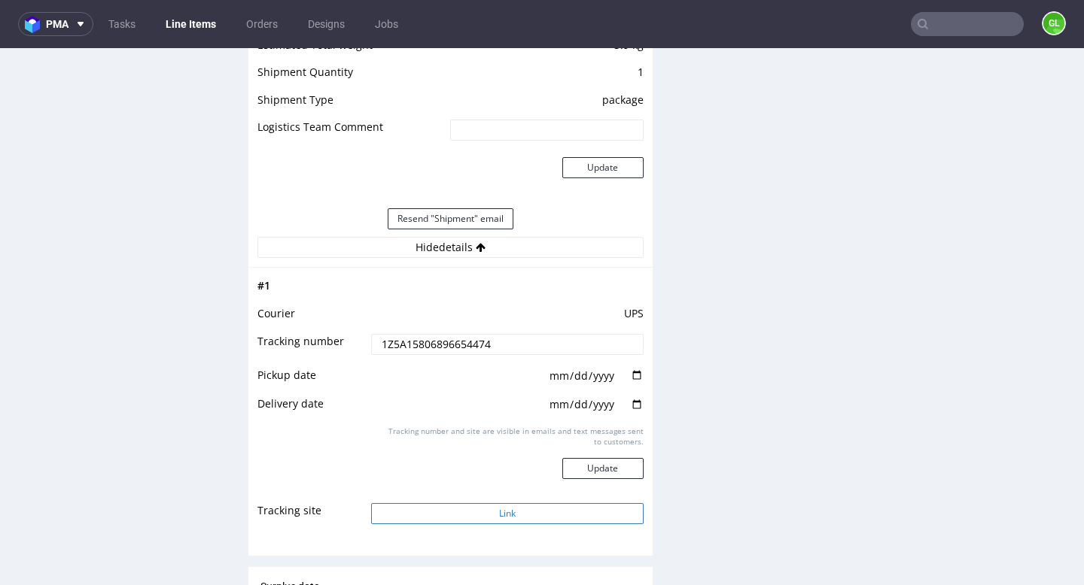
click at [479, 513] on button "Link" at bounding box center [507, 513] width 272 height 21
click at [951, 29] on input "text" at bounding box center [967, 24] width 113 height 24
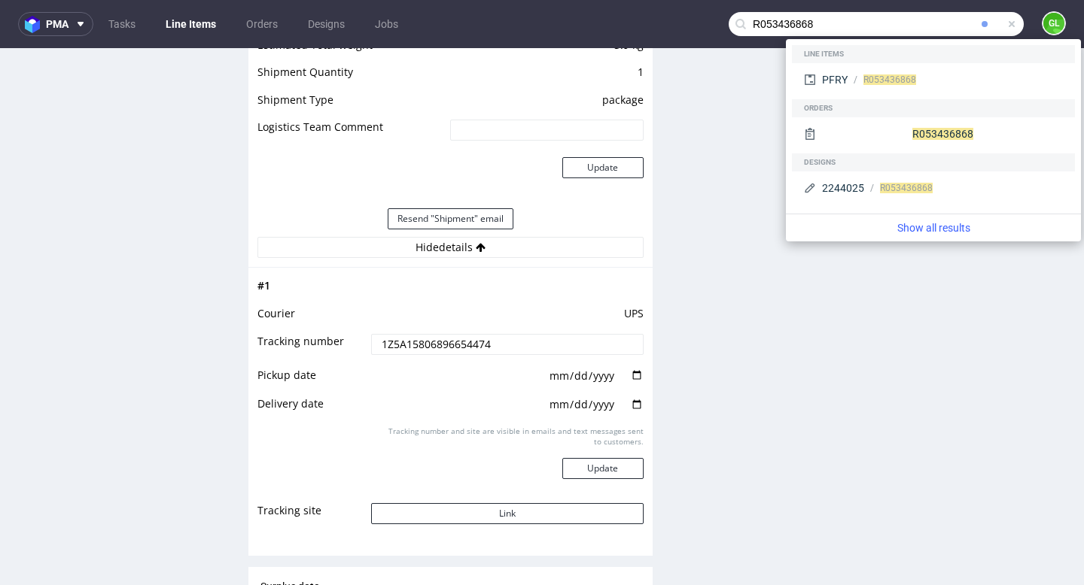
type input "R053436868"
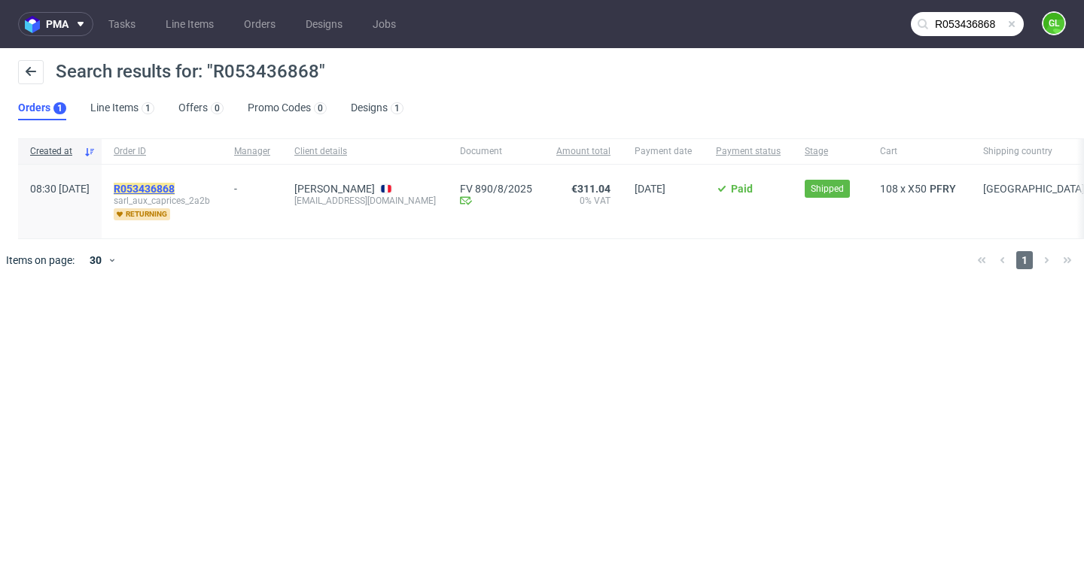
click at [175, 185] on mark "R053436868" at bounding box center [144, 189] width 61 height 12
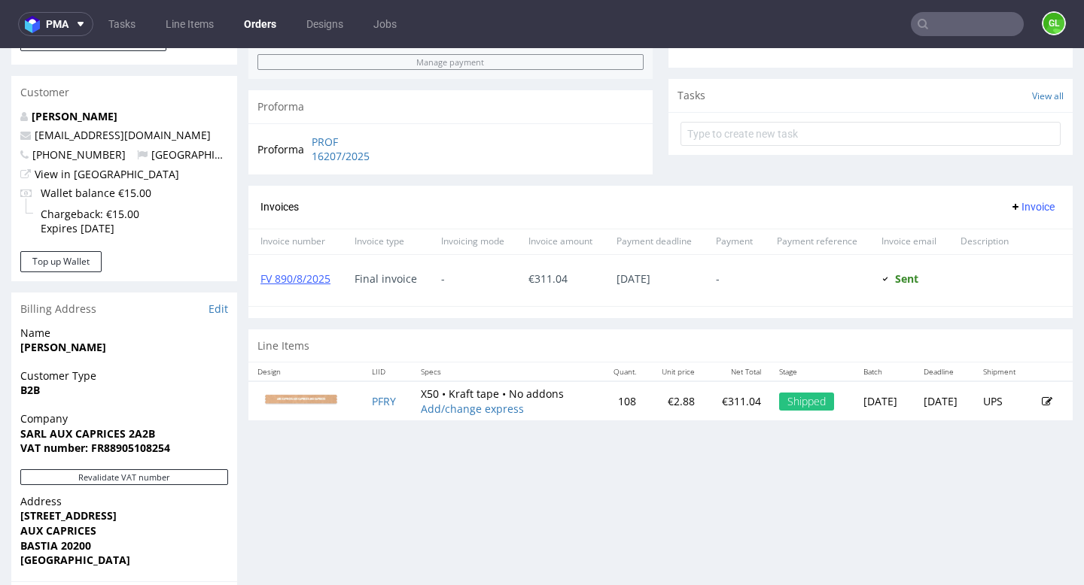
scroll to position [702, 0]
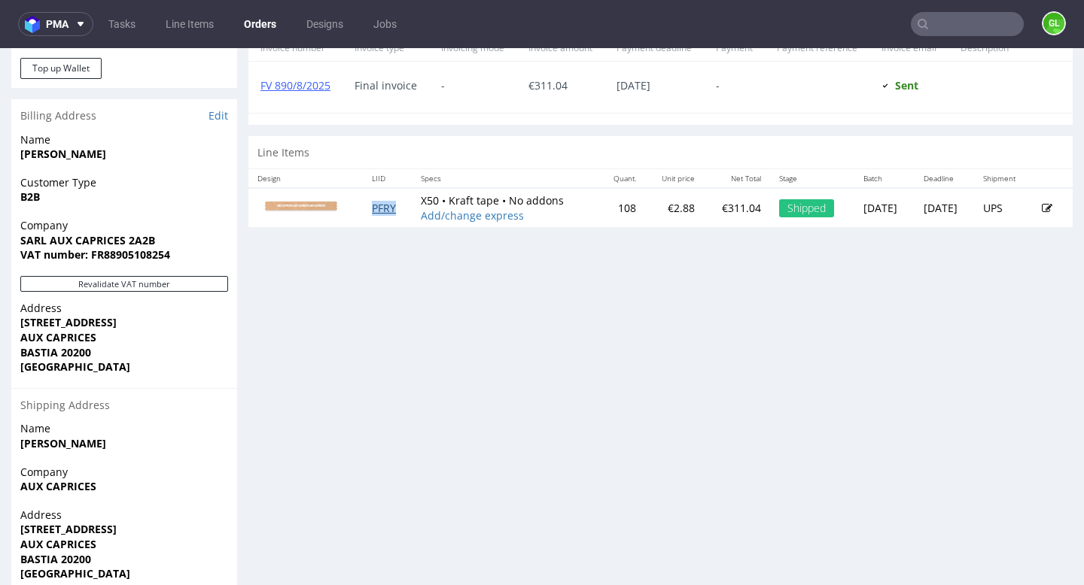
click at [373, 213] on link "PFRY" at bounding box center [384, 208] width 24 height 14
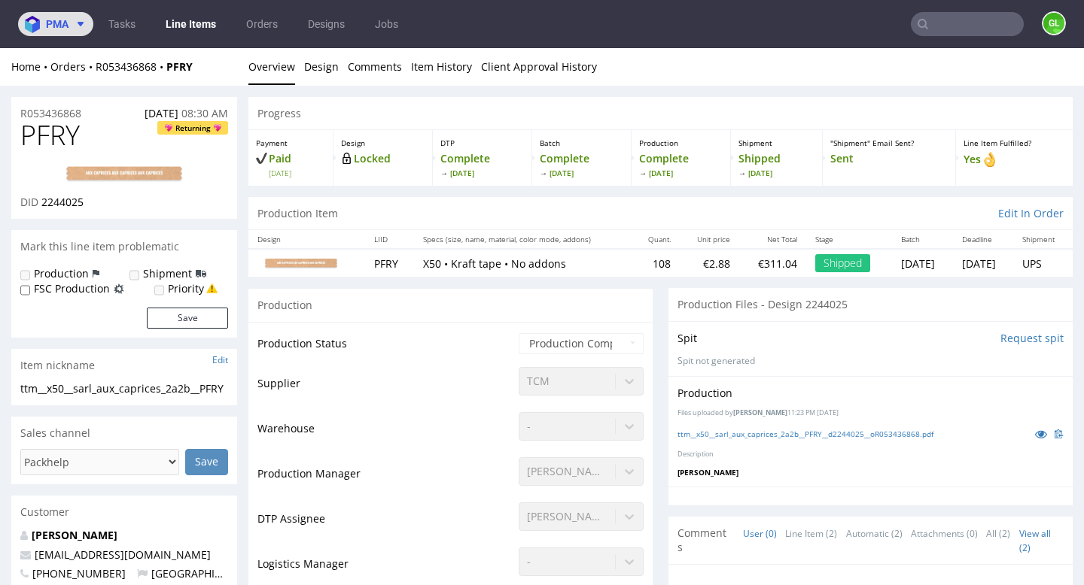
click at [57, 26] on span "pma" at bounding box center [57, 24] width 23 height 11
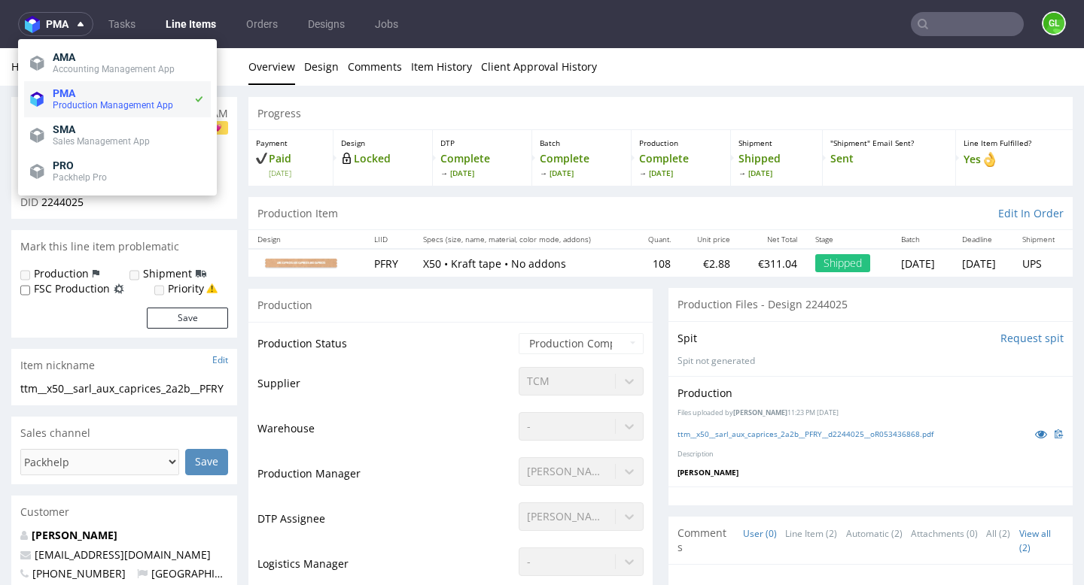
click at [72, 106] on span "Production Management App" at bounding box center [113, 105] width 120 height 11
click at [590, 26] on nav "pma Tasks Line Items Orders Designs Jobs GL" at bounding box center [542, 24] width 1084 height 48
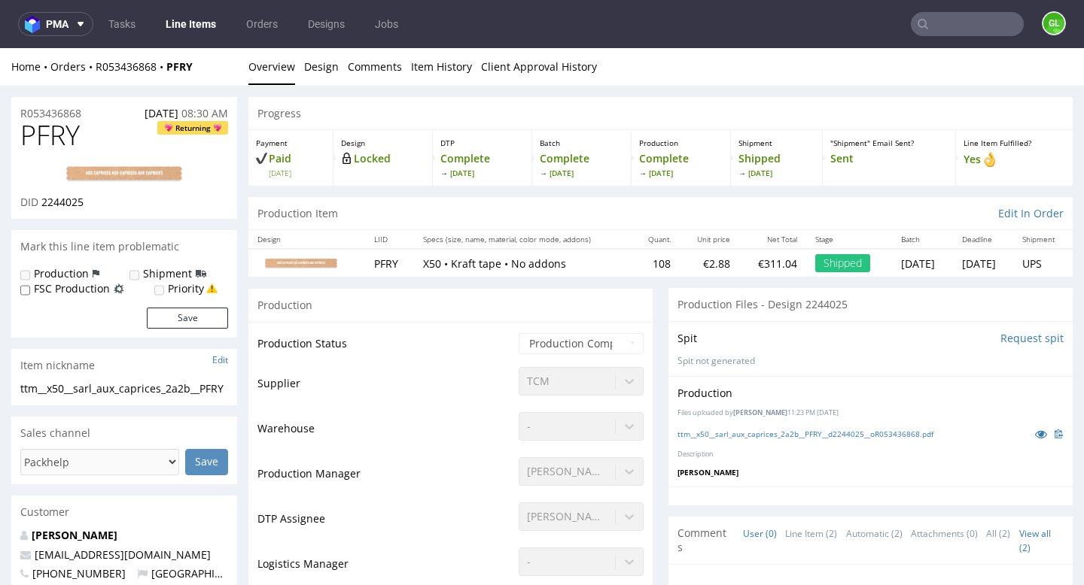
click at [926, 29] on input "text" at bounding box center [967, 24] width 113 height 24
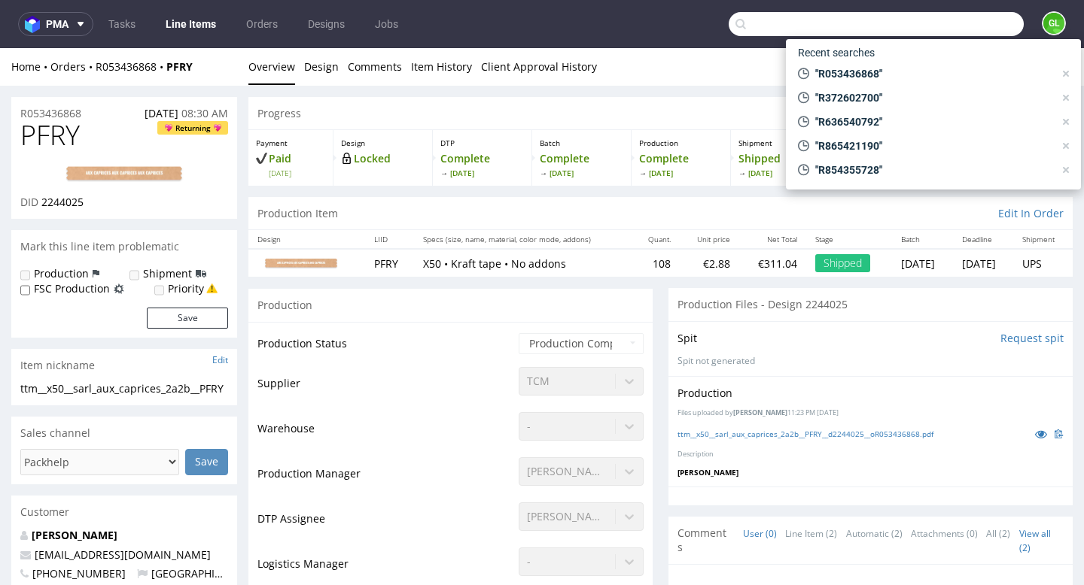
paste input "R506802380"
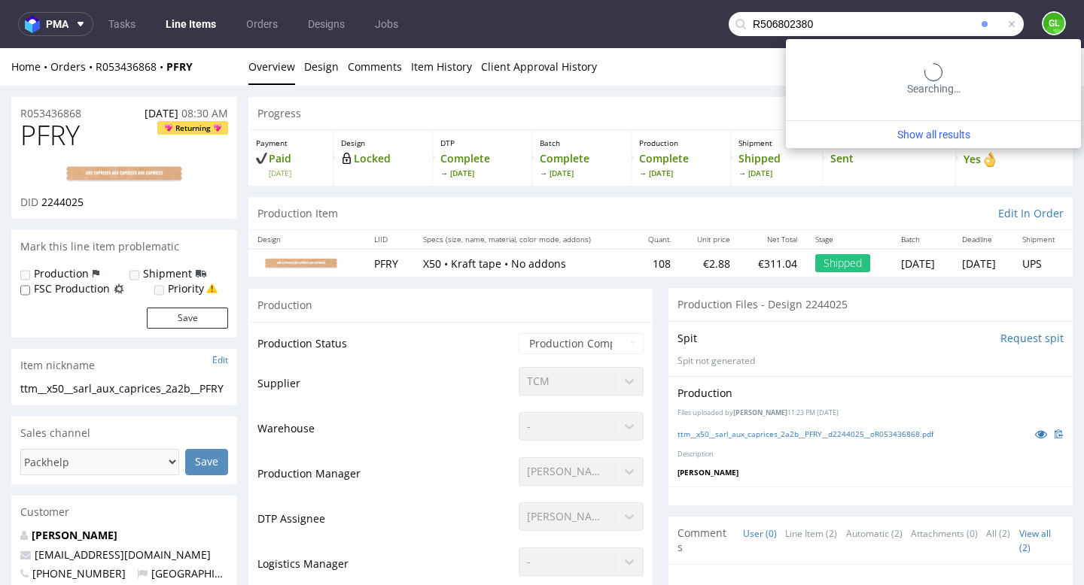
type input "R506802380"
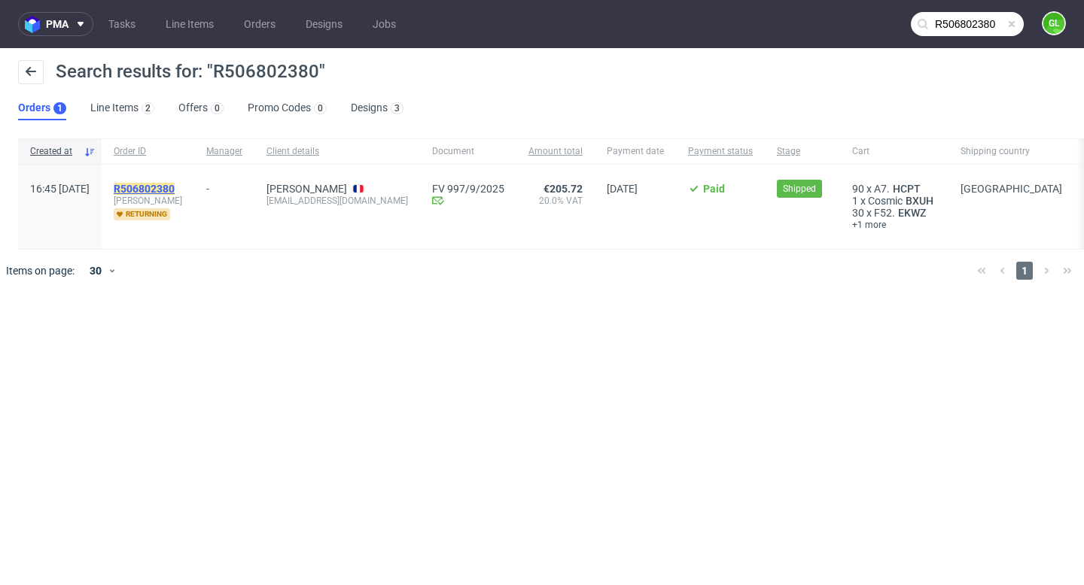
click at [175, 187] on mark "R506802380" at bounding box center [144, 189] width 61 height 12
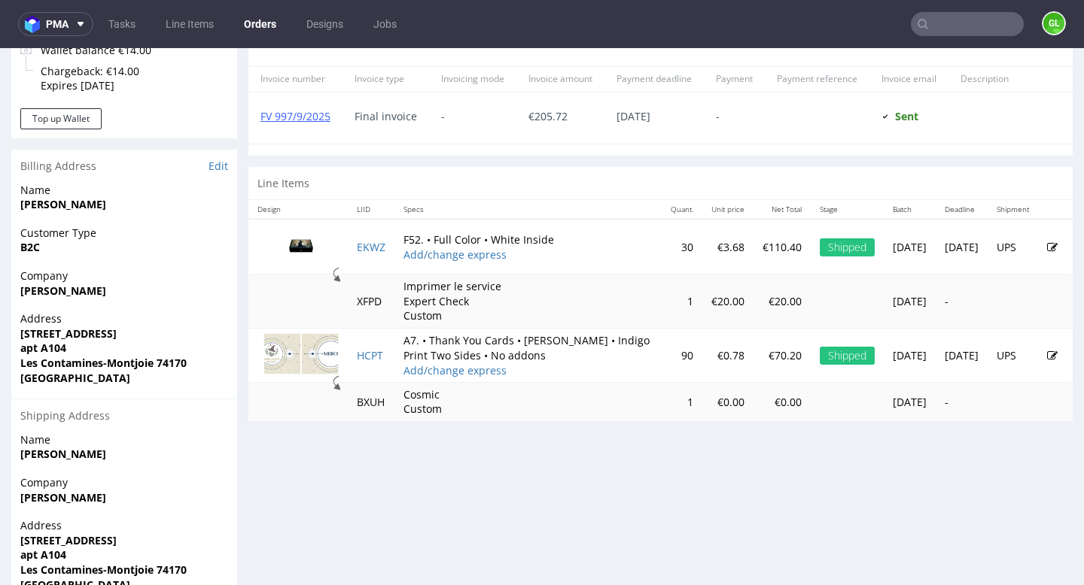
scroll to position [647, 0]
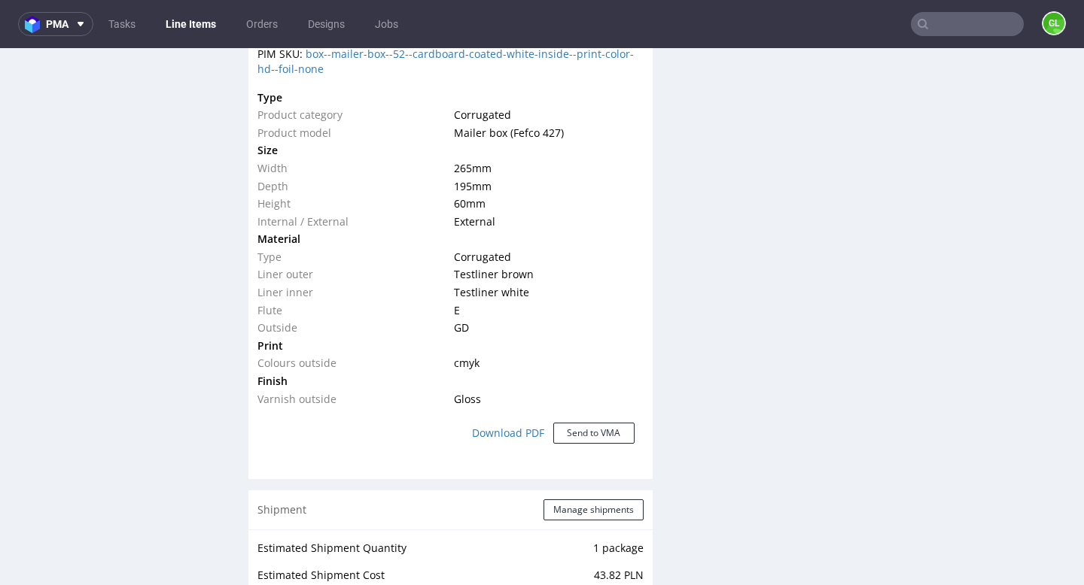
scroll to position [1513, 0]
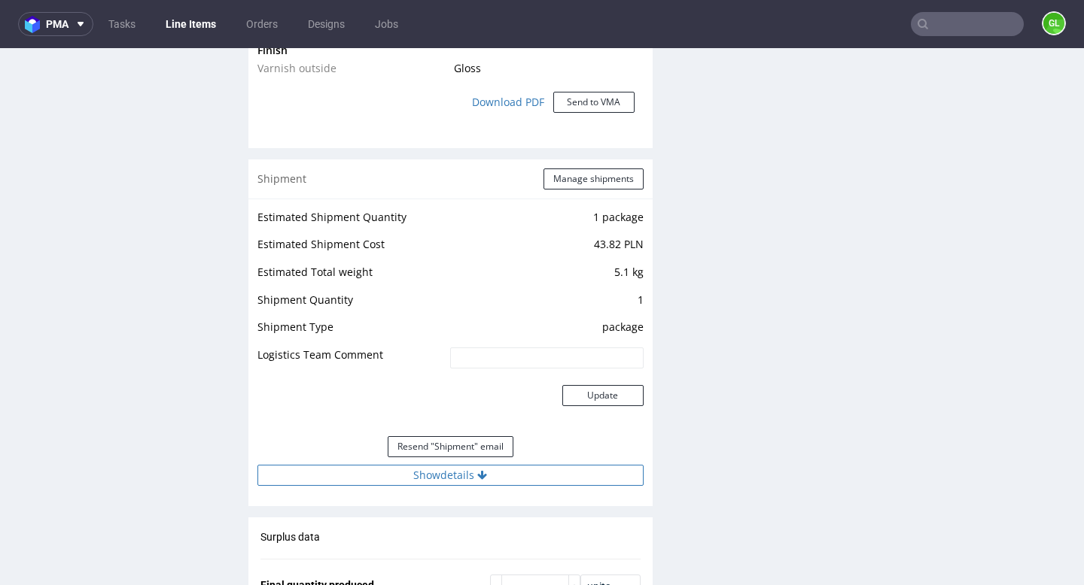
click at [442, 485] on button "Show details" at bounding box center [450, 475] width 386 height 21
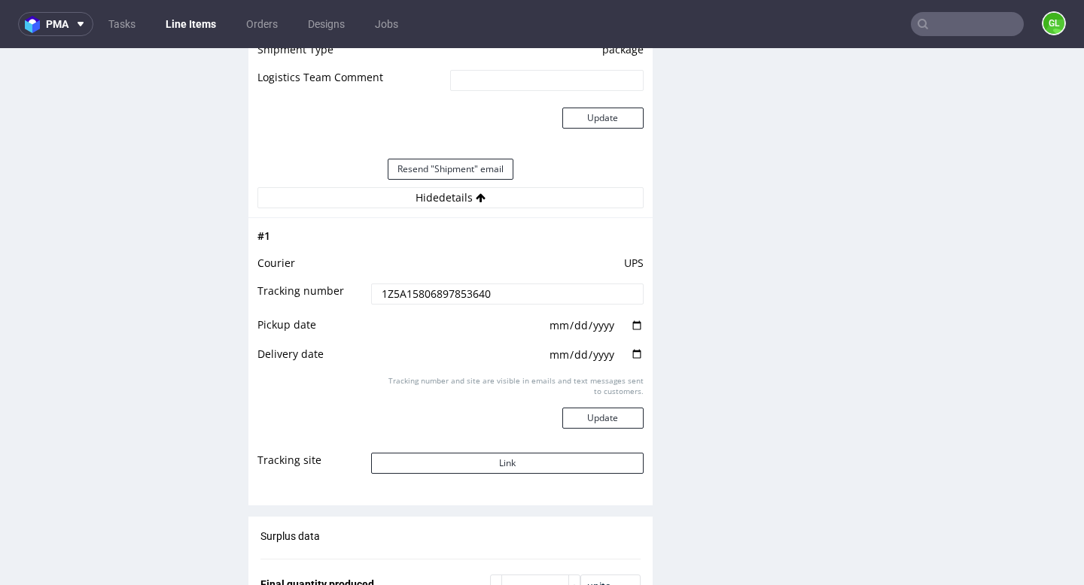
scroll to position [1798, 0]
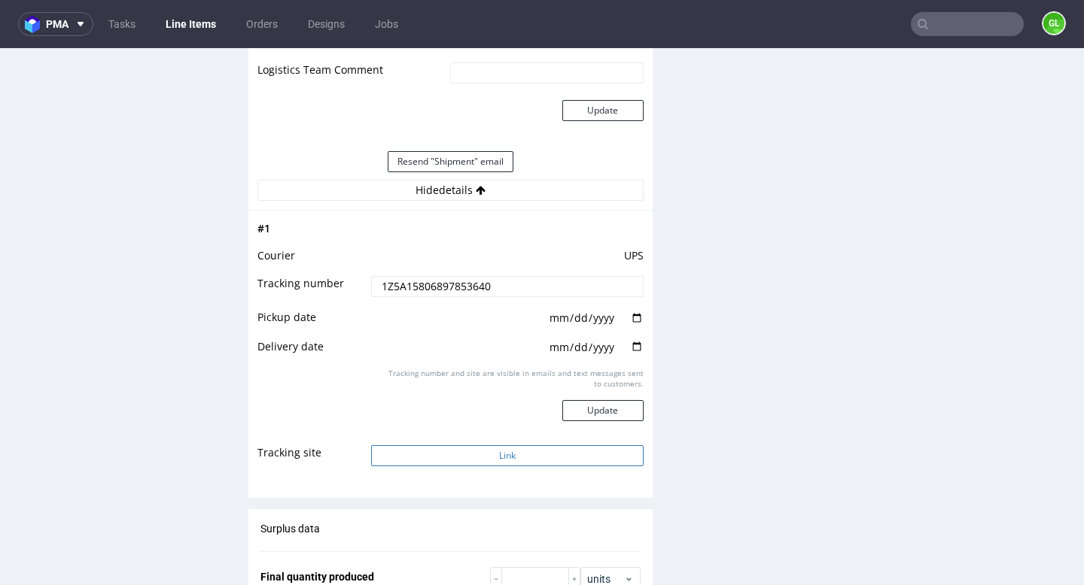
click at [476, 455] on button "Link" at bounding box center [507, 456] width 272 height 21
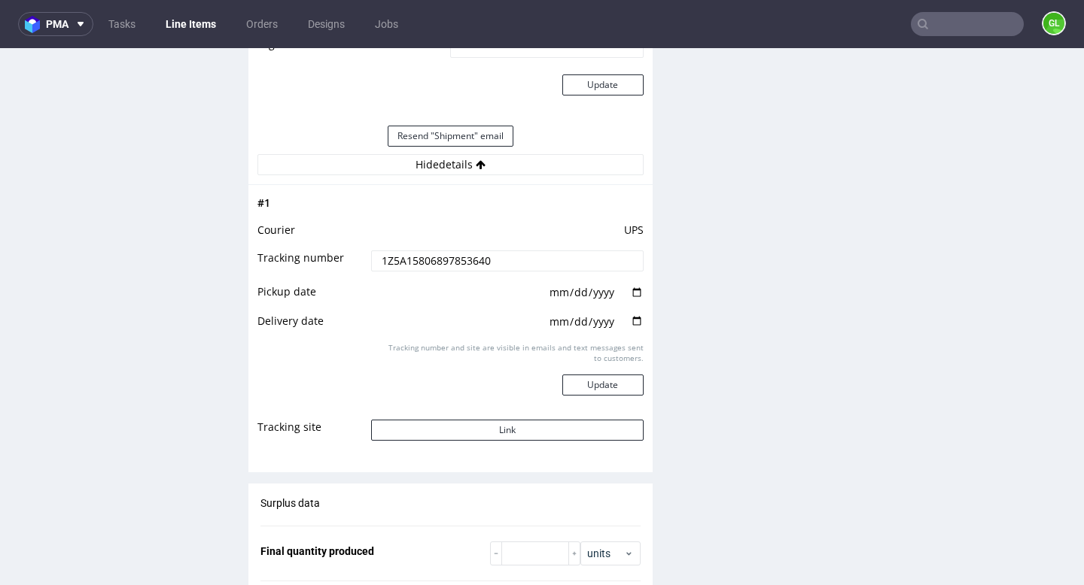
scroll to position [2112, 0]
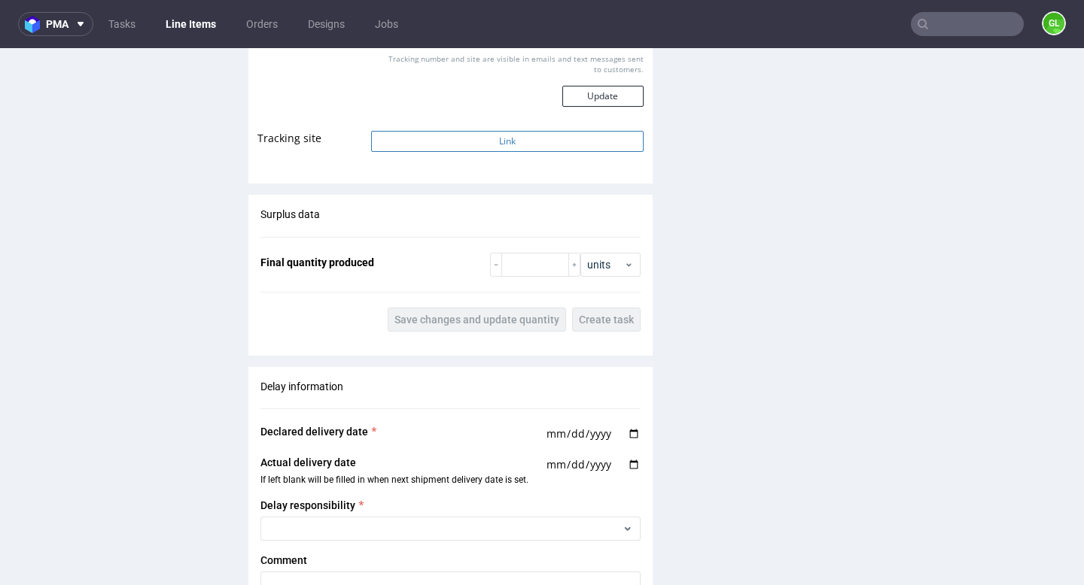
click at [492, 151] on button "Link" at bounding box center [507, 141] width 272 height 21
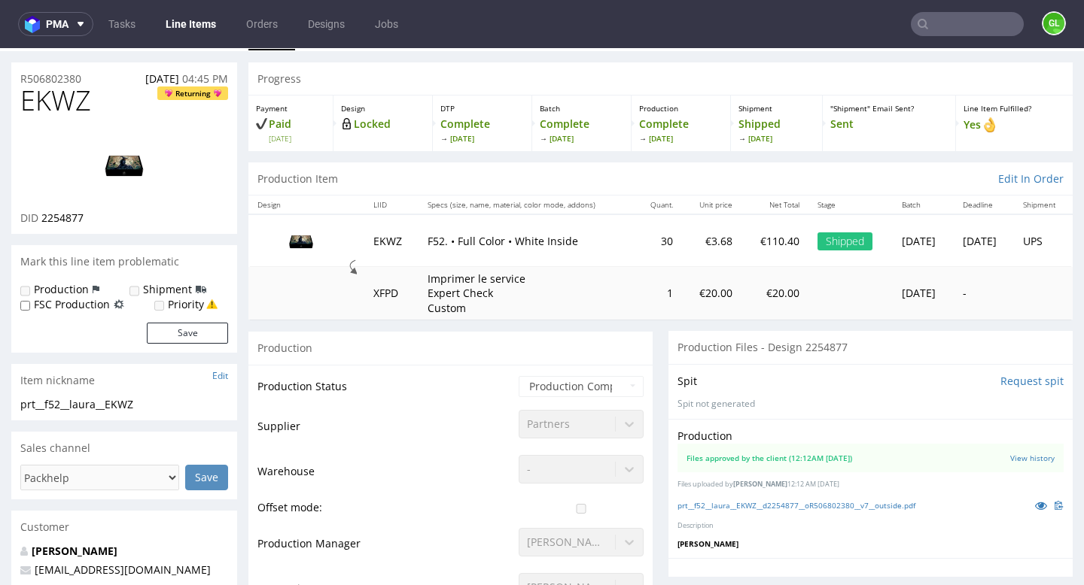
scroll to position [0, 0]
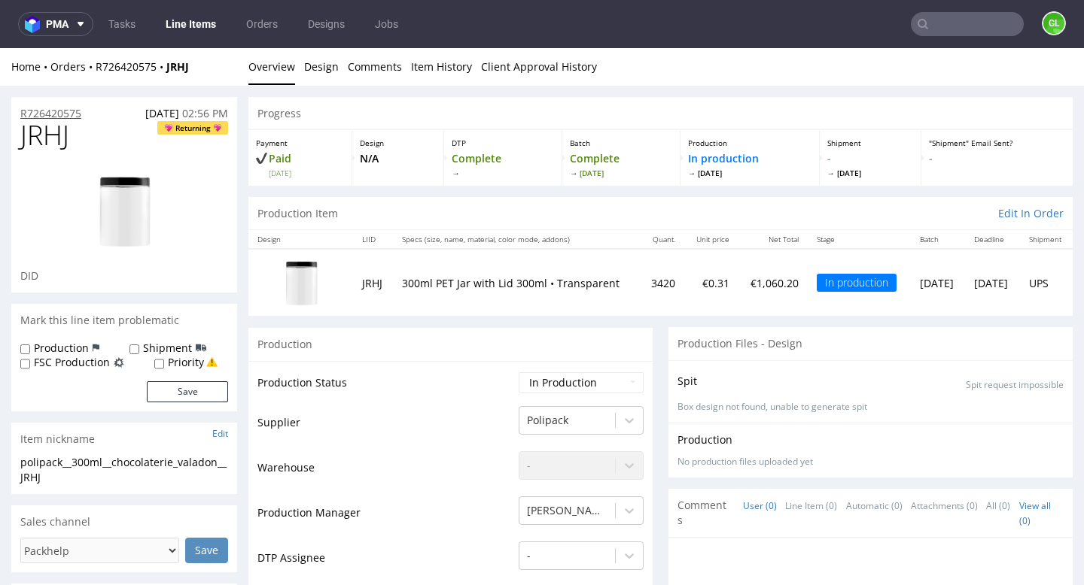
click at [65, 111] on p "R726420575" at bounding box center [50, 113] width 61 height 15
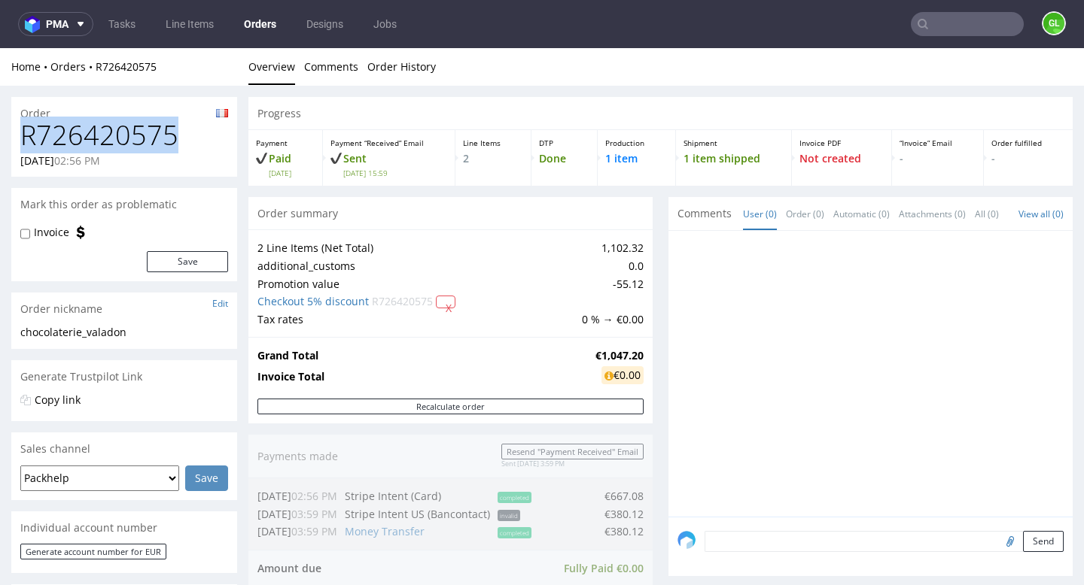
drag, startPoint x: 25, startPoint y: 132, endPoint x: 188, endPoint y: 134, distance: 163.3
click at [188, 134] on h1 "R726420575" at bounding box center [124, 135] width 208 height 30
copy h1 "R726420575"
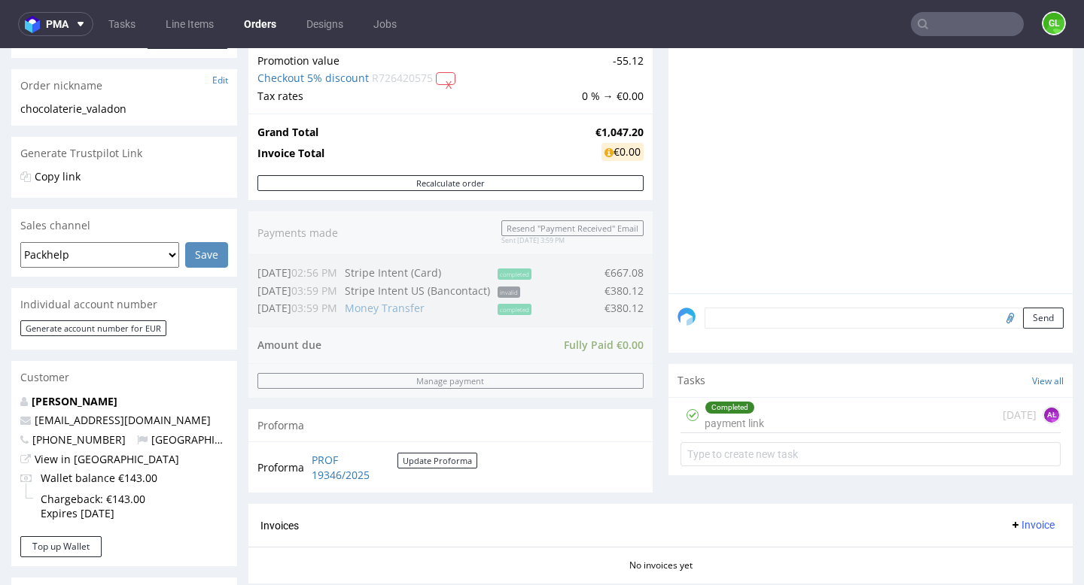
scroll to position [231, 0]
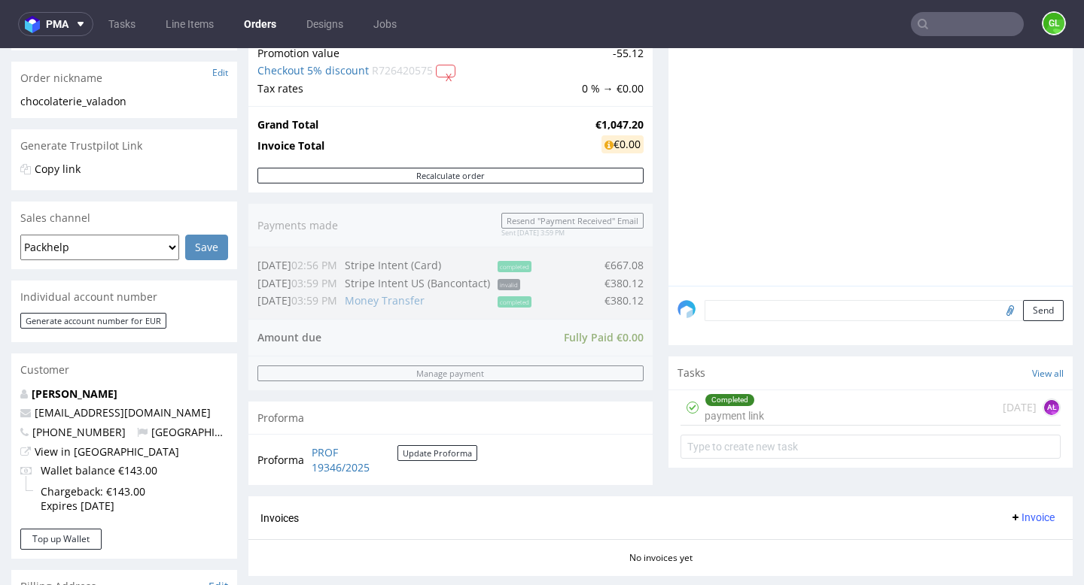
drag, startPoint x: 195, startPoint y: 415, endPoint x: 38, endPoint y: 405, distance: 157.6
click at [38, 405] on div "CHRISTINE CHOCOLATERIE VALADON chocolaterie-valadon@orange.fr +33622074114 Fran…" at bounding box center [124, 458] width 226 height 142
copy span "chocolaterie-valadon@orange.fr"
